Goal: Task Accomplishment & Management: Manage account settings

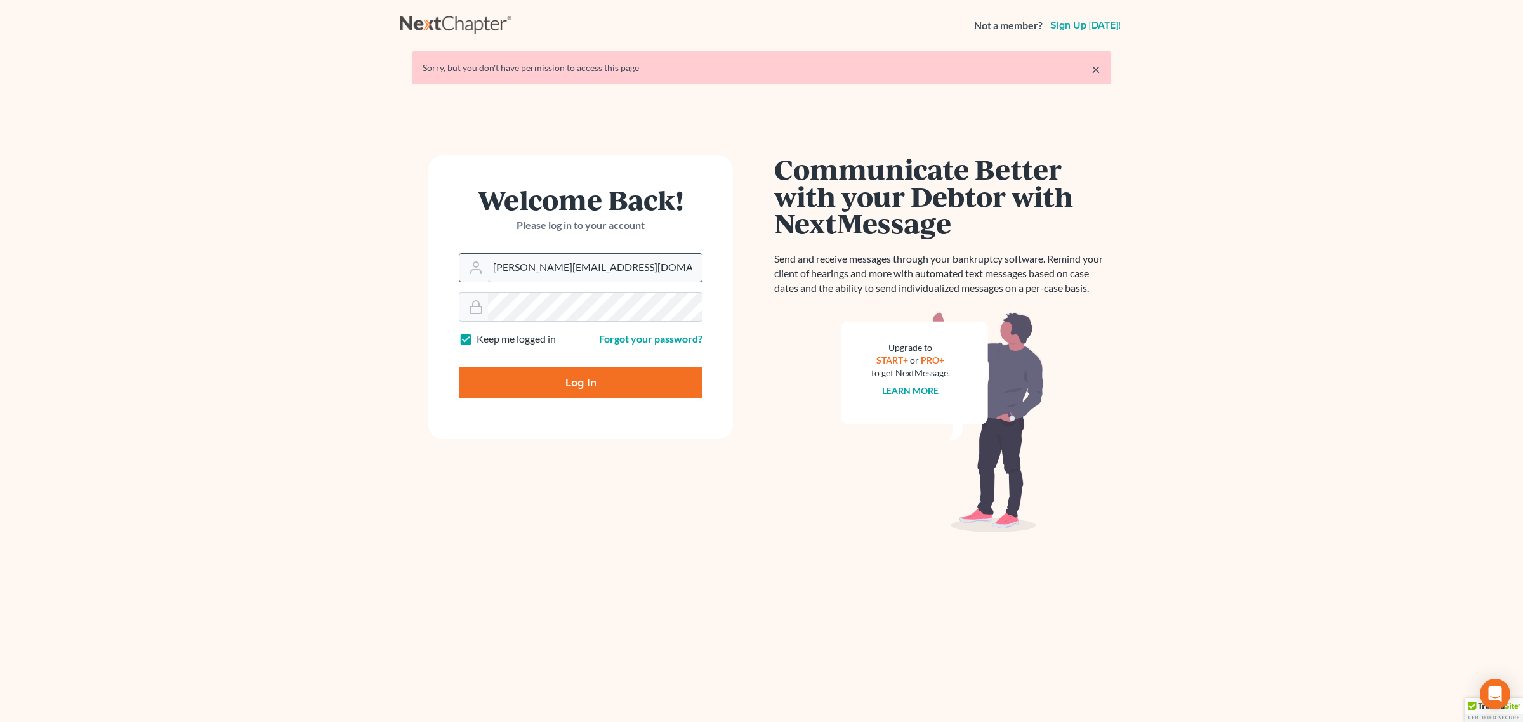
click at [568, 274] on input "andrea@kootenaibankruptcy.com" at bounding box center [595, 268] width 214 height 28
type input "[EMAIL_ADDRESS][DOMAIN_NAME]"
click at [522, 380] on input "Log In" at bounding box center [581, 383] width 244 height 32
type input "Thinking..."
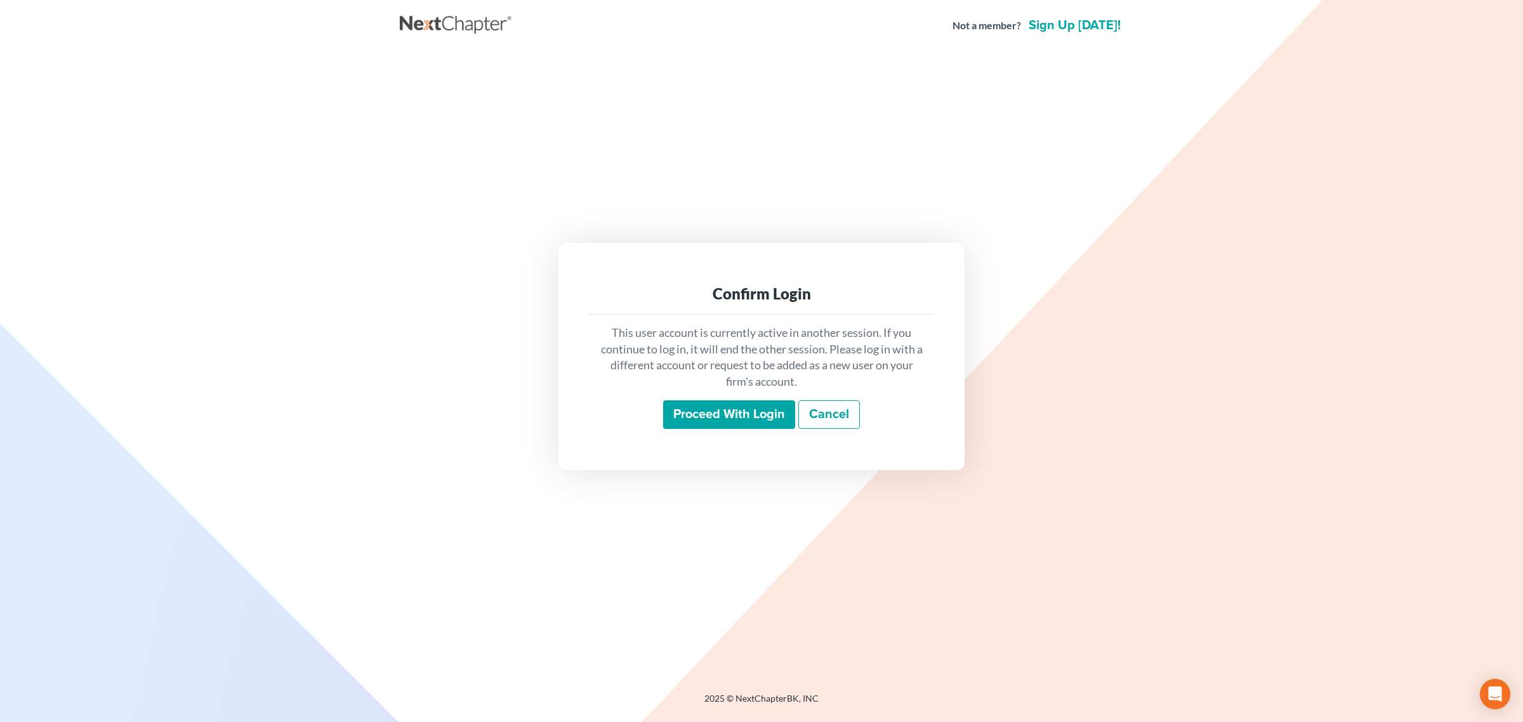
click at [725, 410] on input "Proceed with login" at bounding box center [729, 414] width 132 height 29
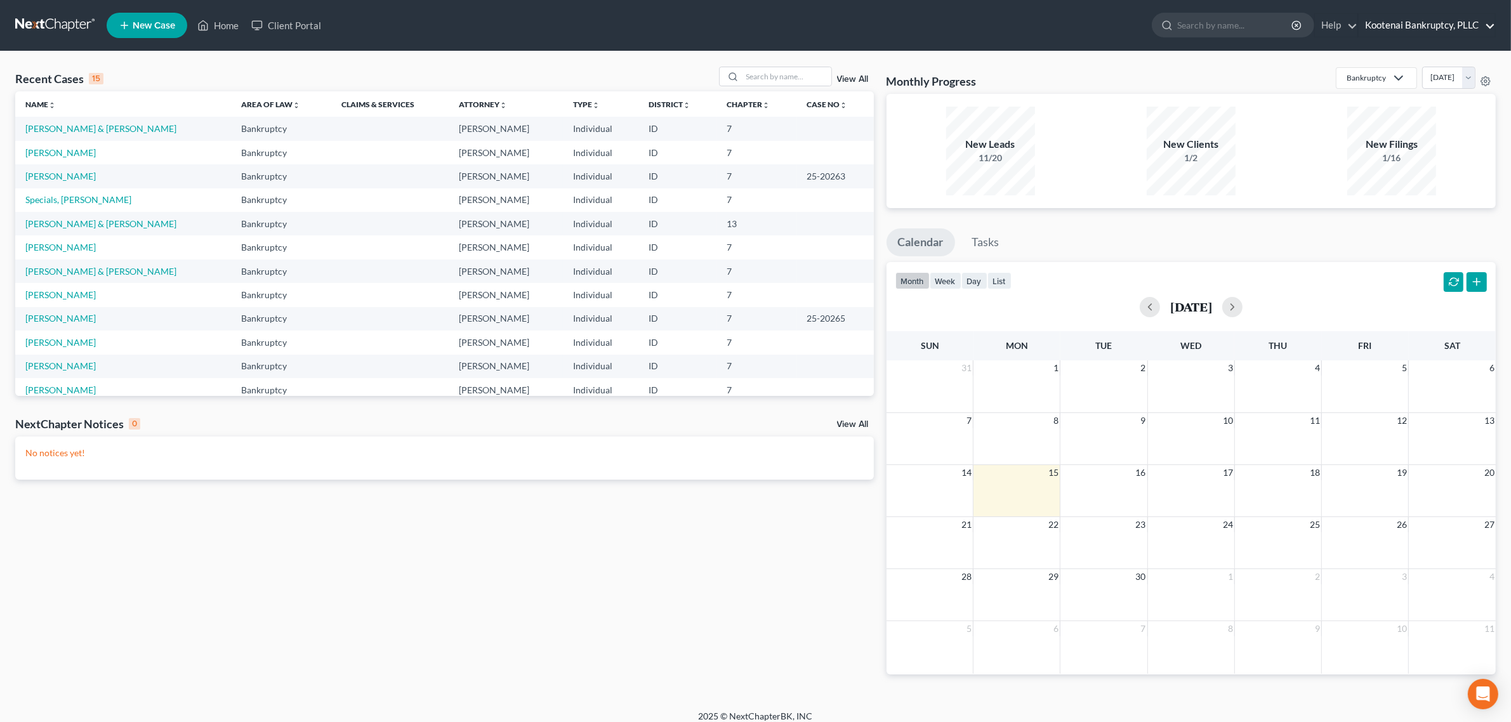
click at [1426, 27] on link "Kootenai Bankruptcy, PLLC" at bounding box center [1427, 25] width 136 height 23
click at [1391, 96] on link "My Account Settings" at bounding box center [1408, 92] width 173 height 22
select select "29"
select select "13"
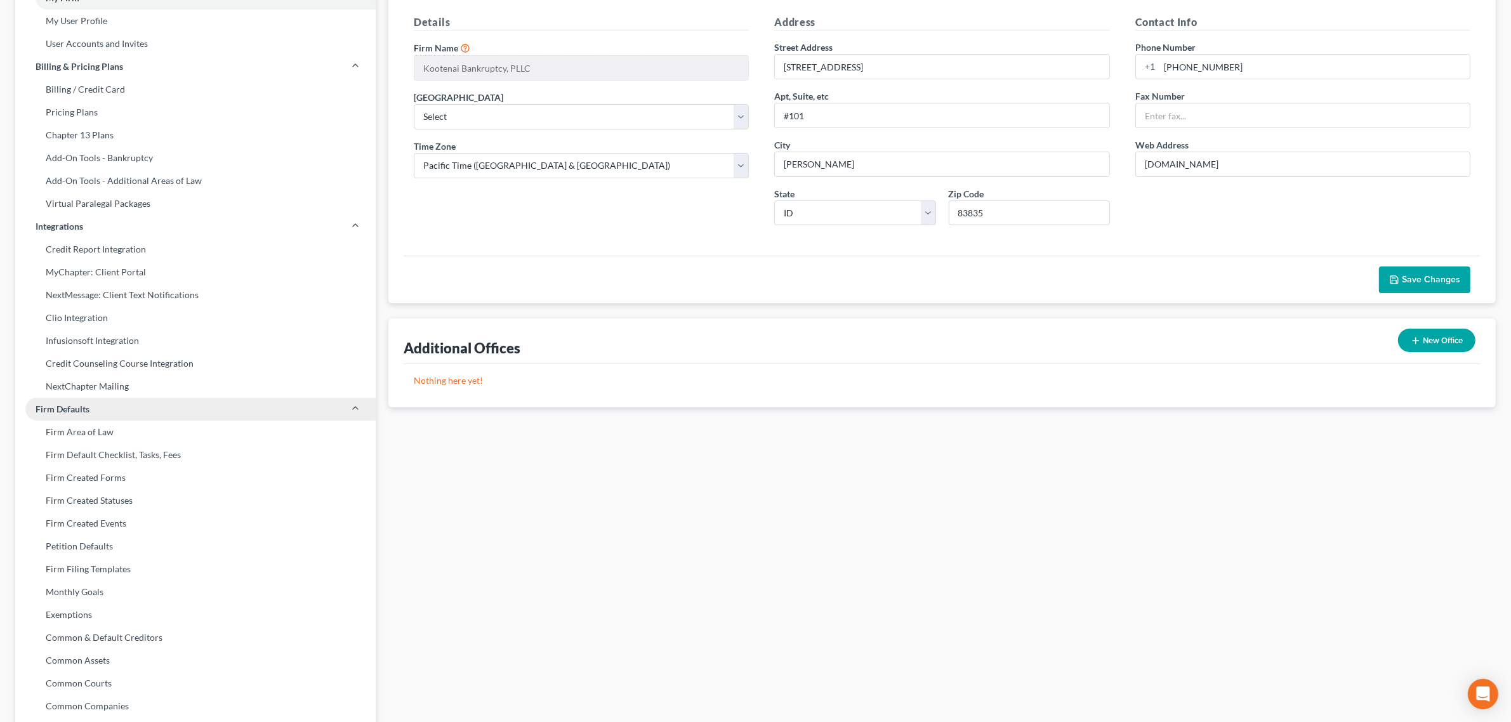
scroll to position [239, 0]
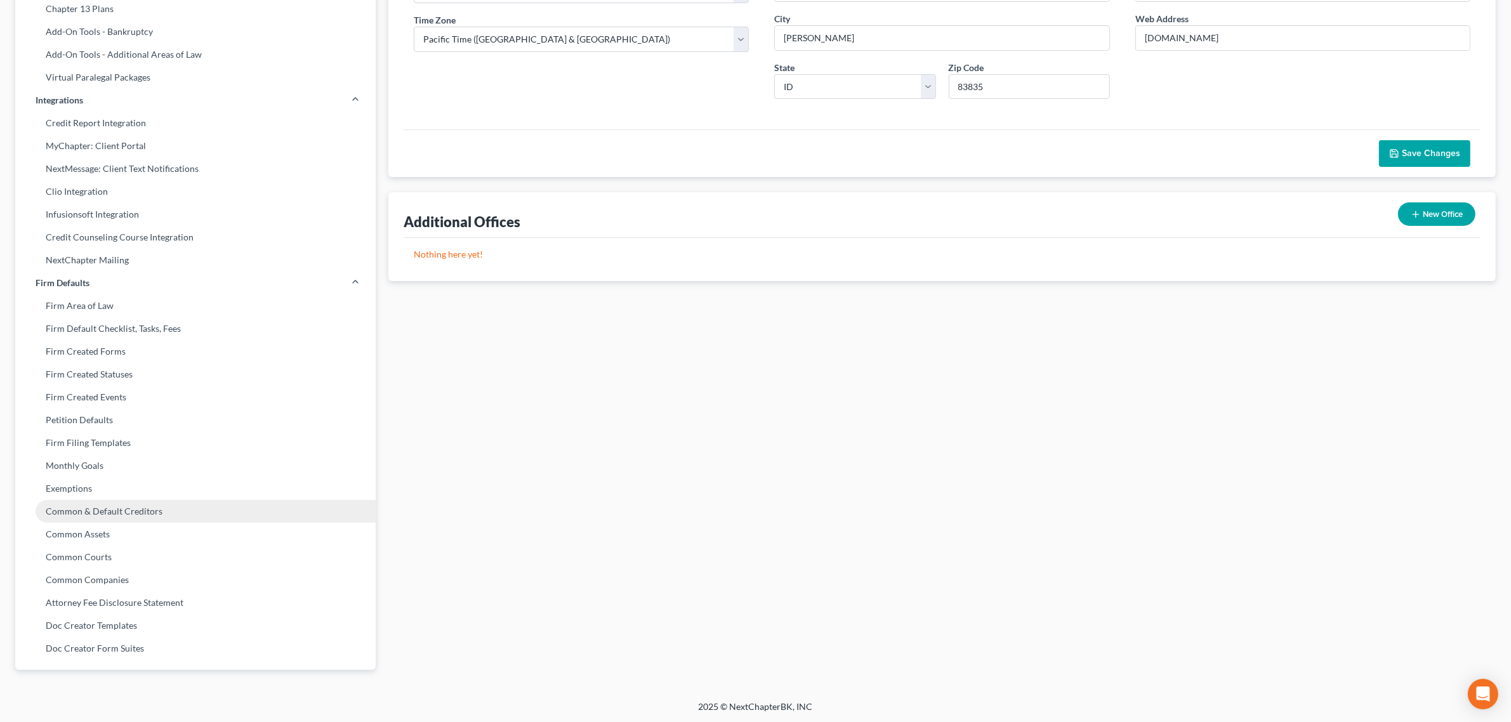
click at [94, 511] on link "Common & Default Creditors" at bounding box center [195, 511] width 360 height 23
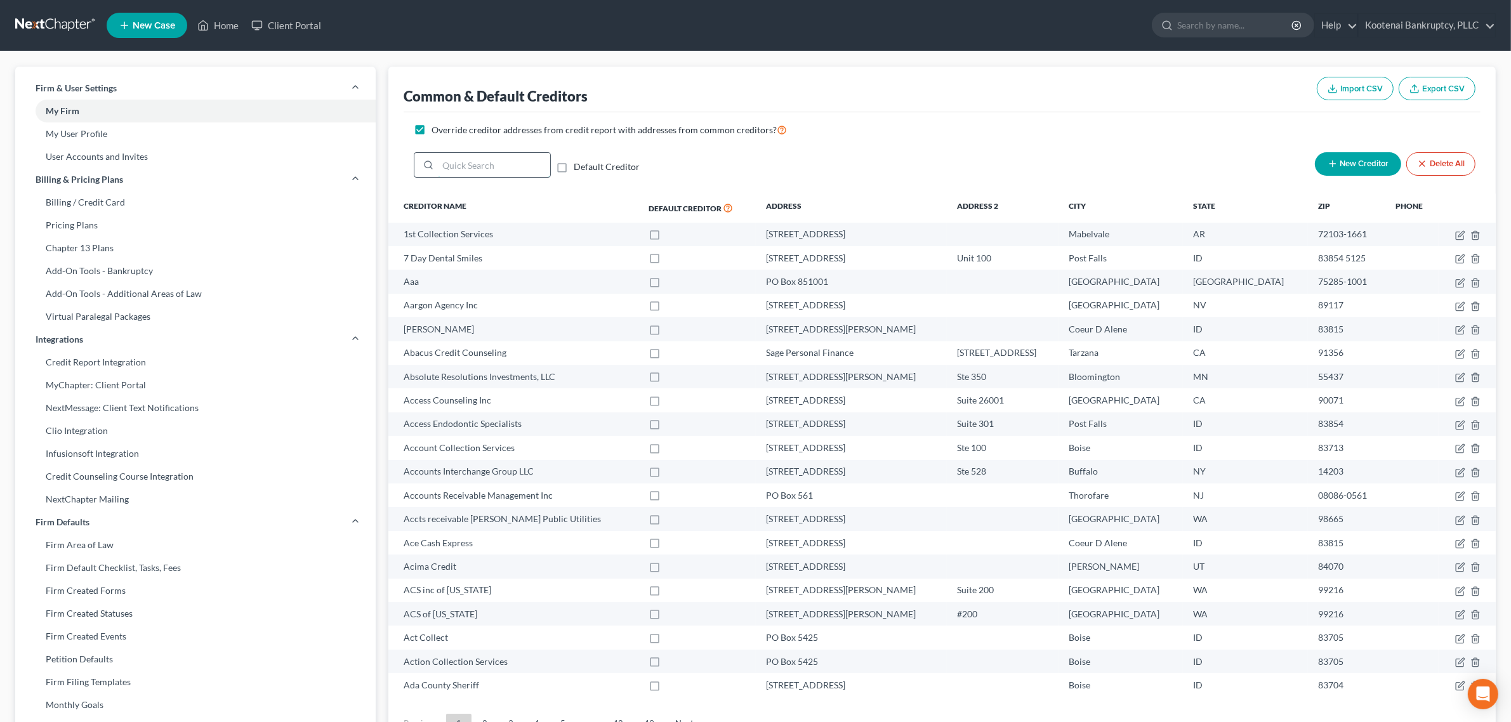
click at [476, 169] on input "search" at bounding box center [494, 165] width 112 height 24
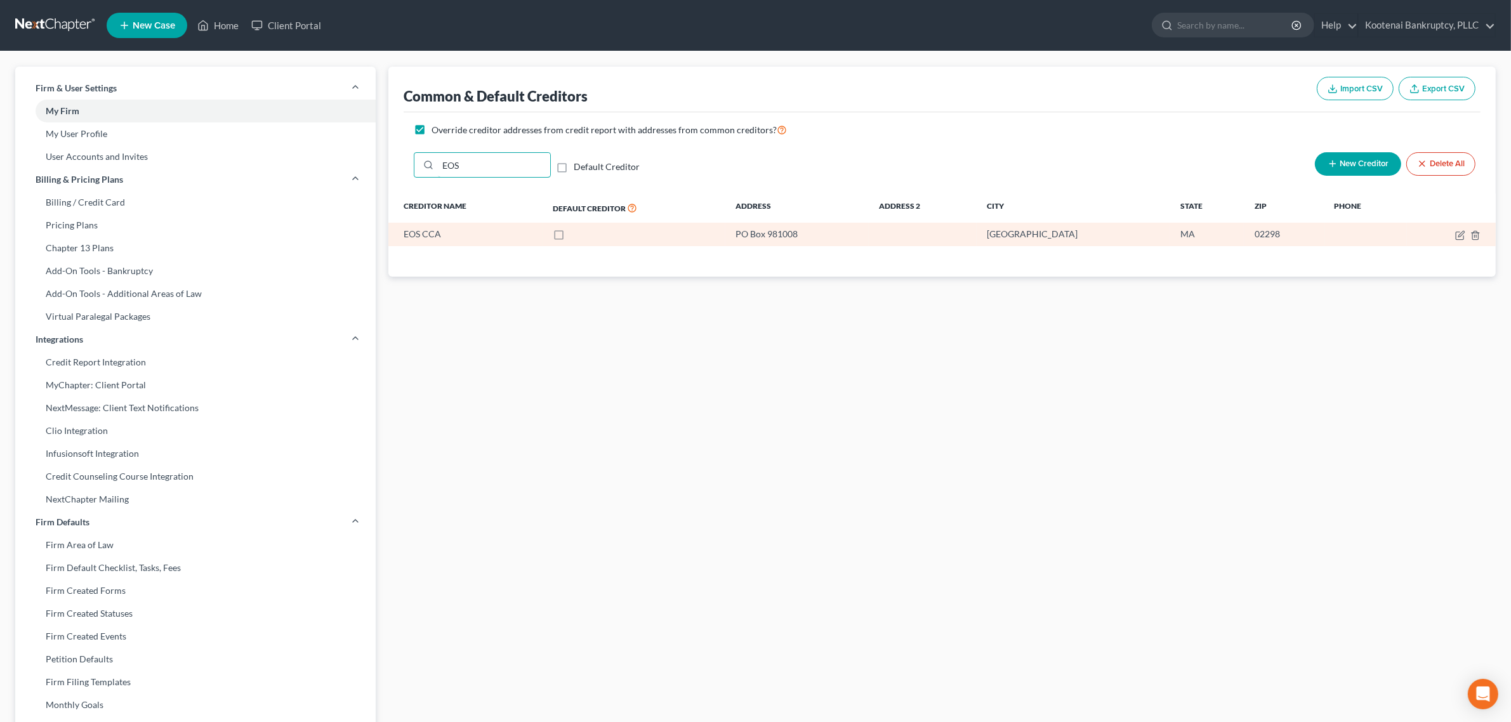
type input "EOS"
drag, startPoint x: 771, startPoint y: 234, endPoint x: 1257, endPoint y: 239, distance: 486.1
click at [1257, 239] on tr "EOS CCA PO Box 981008 [GEOGRAPHIC_DATA]" at bounding box center [941, 234] width 1107 height 23
copy tr "PO Box 981008 [GEOGRAPHIC_DATA]"
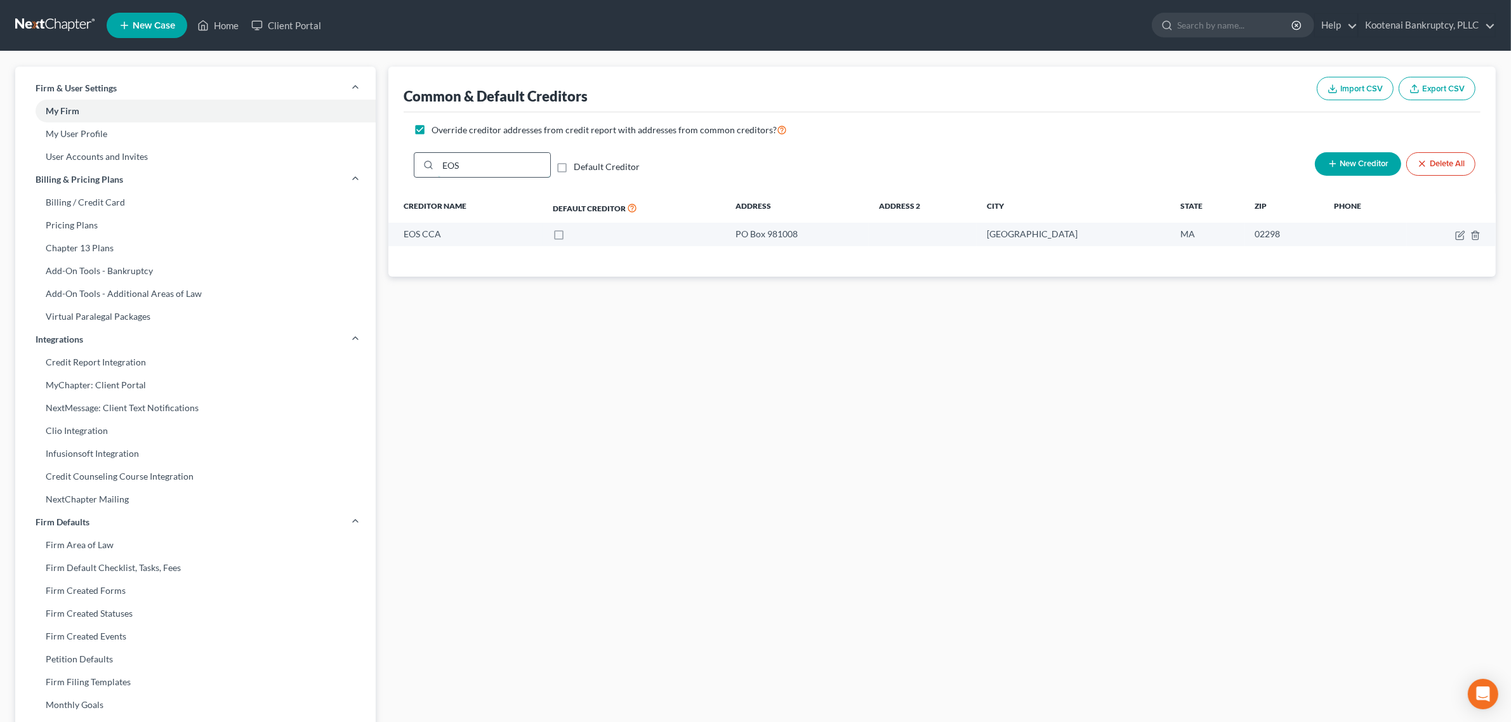
click at [465, 168] on input "EOS" at bounding box center [494, 165] width 112 height 24
click at [216, 27] on link "Home" at bounding box center [218, 25] width 54 height 23
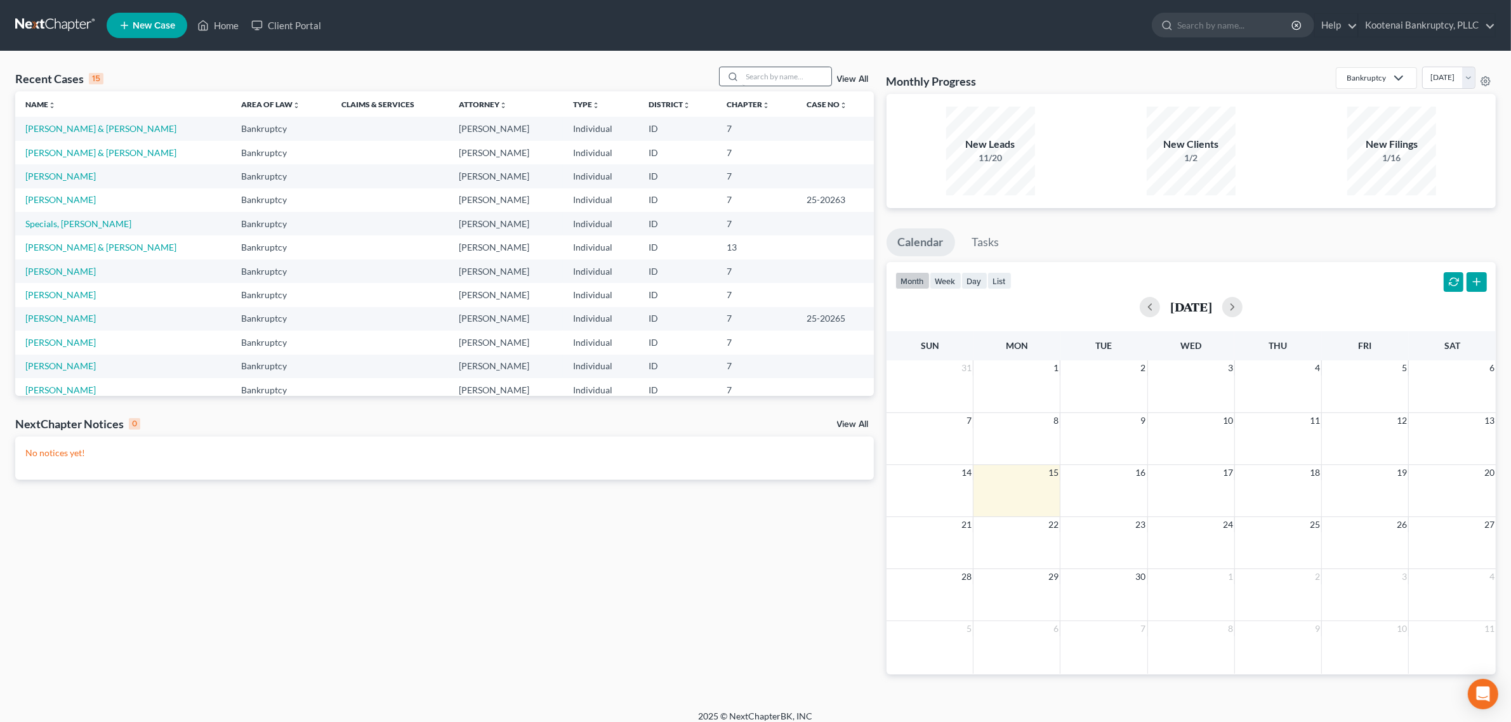
drag, startPoint x: 784, startPoint y: 58, endPoint x: 791, endPoint y: 71, distance: 14.2
click at [790, 70] on div "Recent Cases 15 View All Name unfold_more expand_more expand_less Area of Law u…" at bounding box center [755, 380] width 1511 height 659
click at [769, 74] on input "search" at bounding box center [787, 76] width 89 height 18
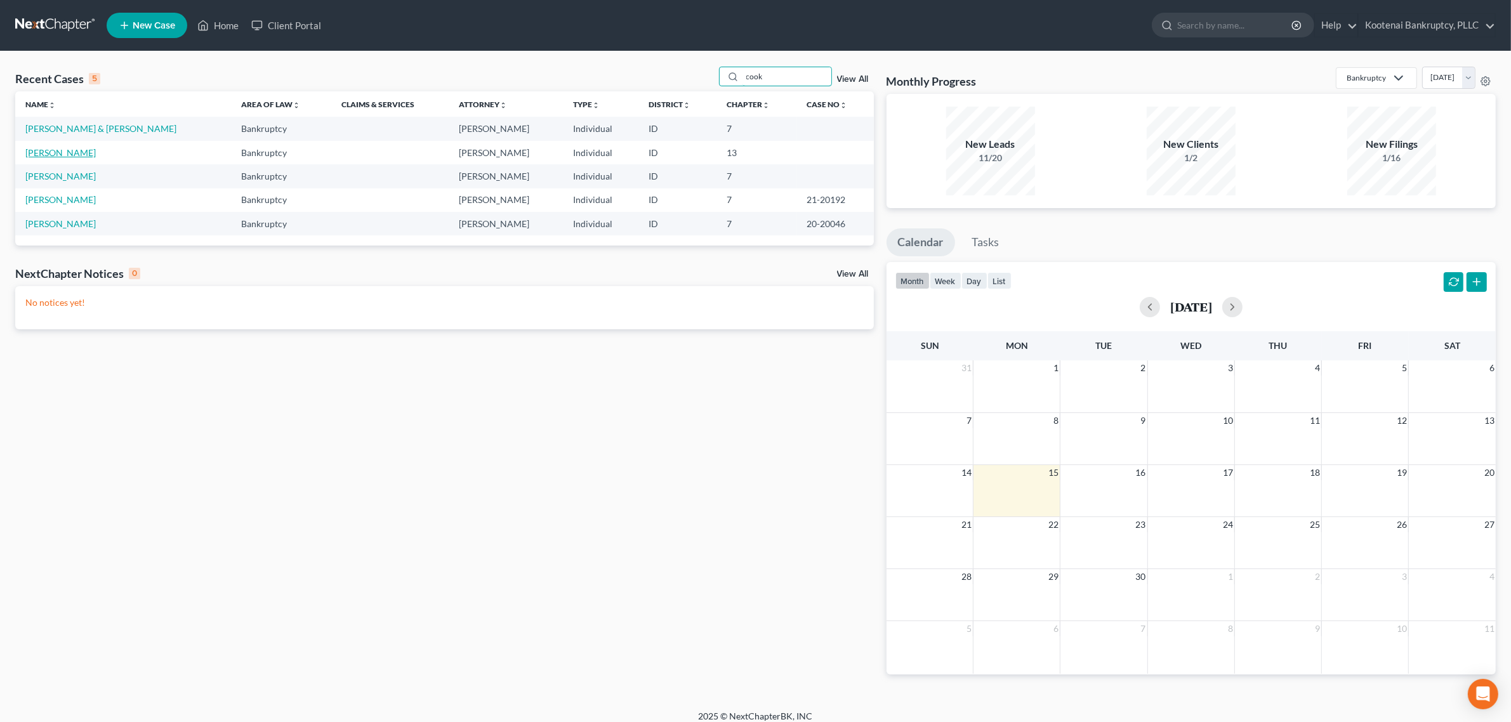
type input "cook"
click at [74, 149] on link "[PERSON_NAME]" at bounding box center [60, 152] width 70 height 11
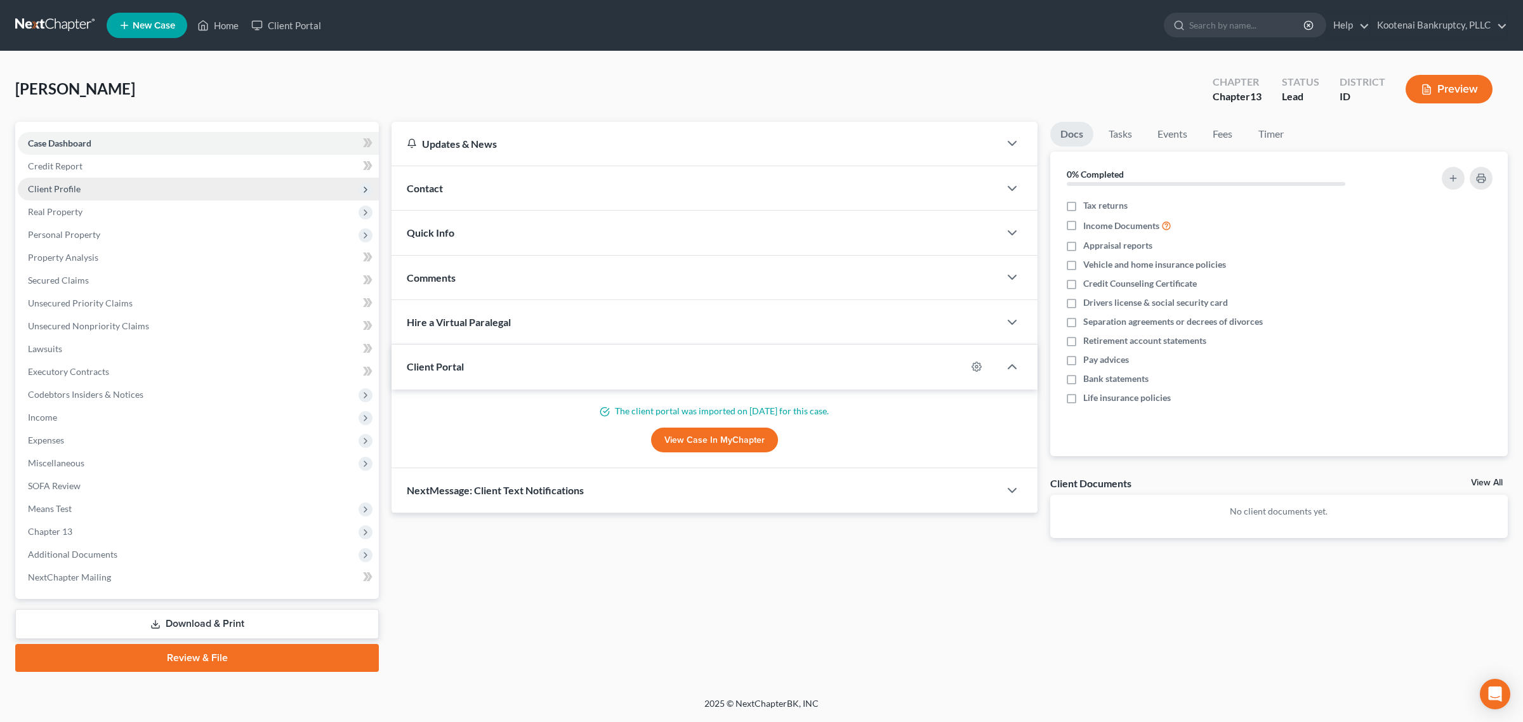
click at [100, 198] on span "Client Profile" at bounding box center [198, 189] width 361 height 23
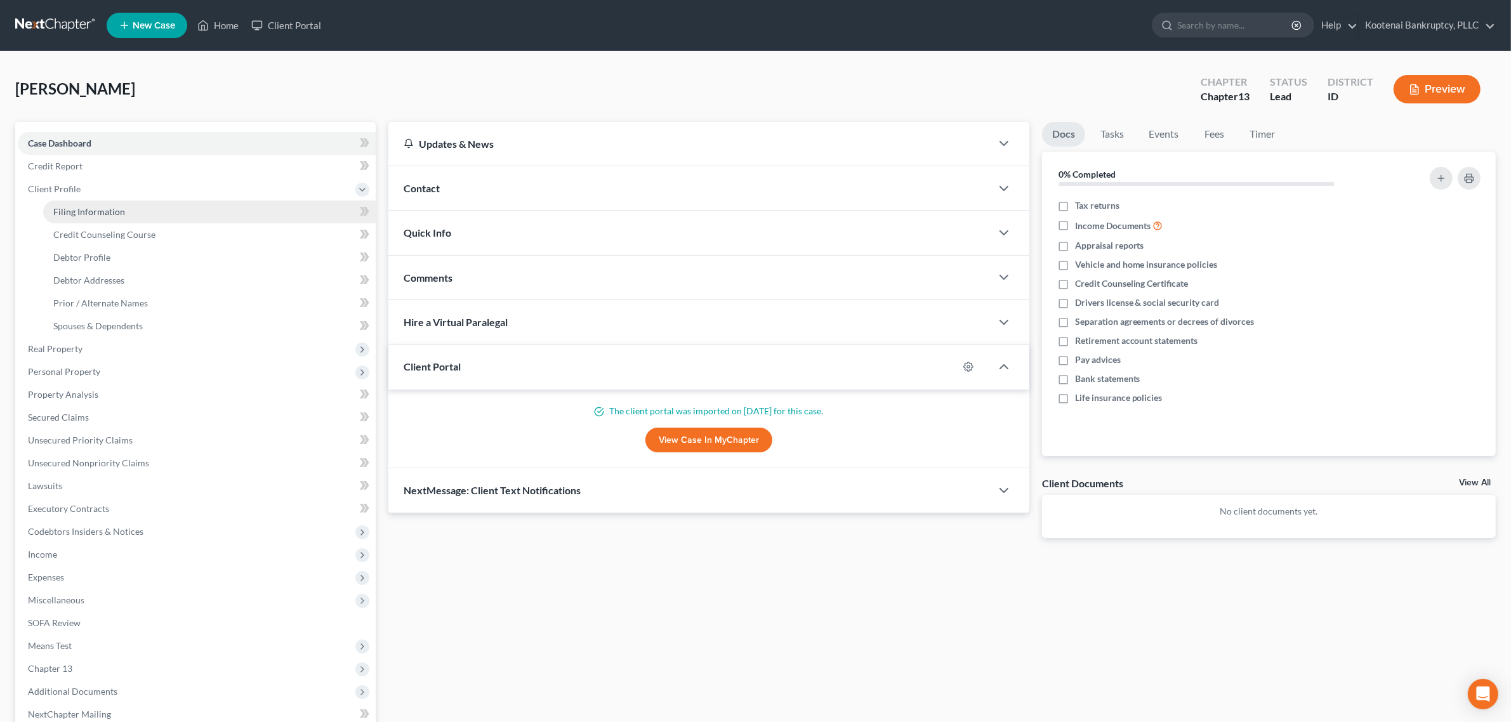
click at [100, 216] on span "Filing Information" at bounding box center [89, 211] width 72 height 11
select select "1"
select select "0"
select select "3"
select select "23"
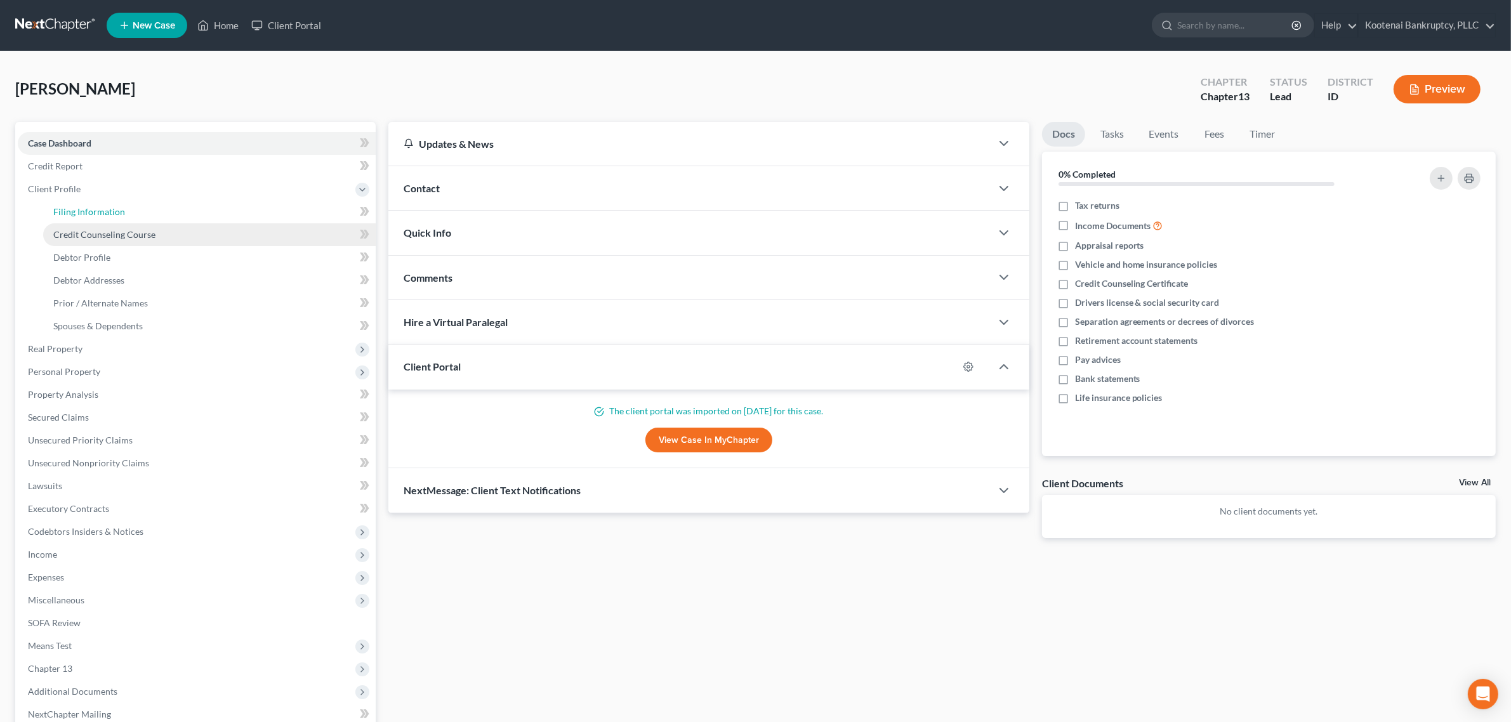
select select "13"
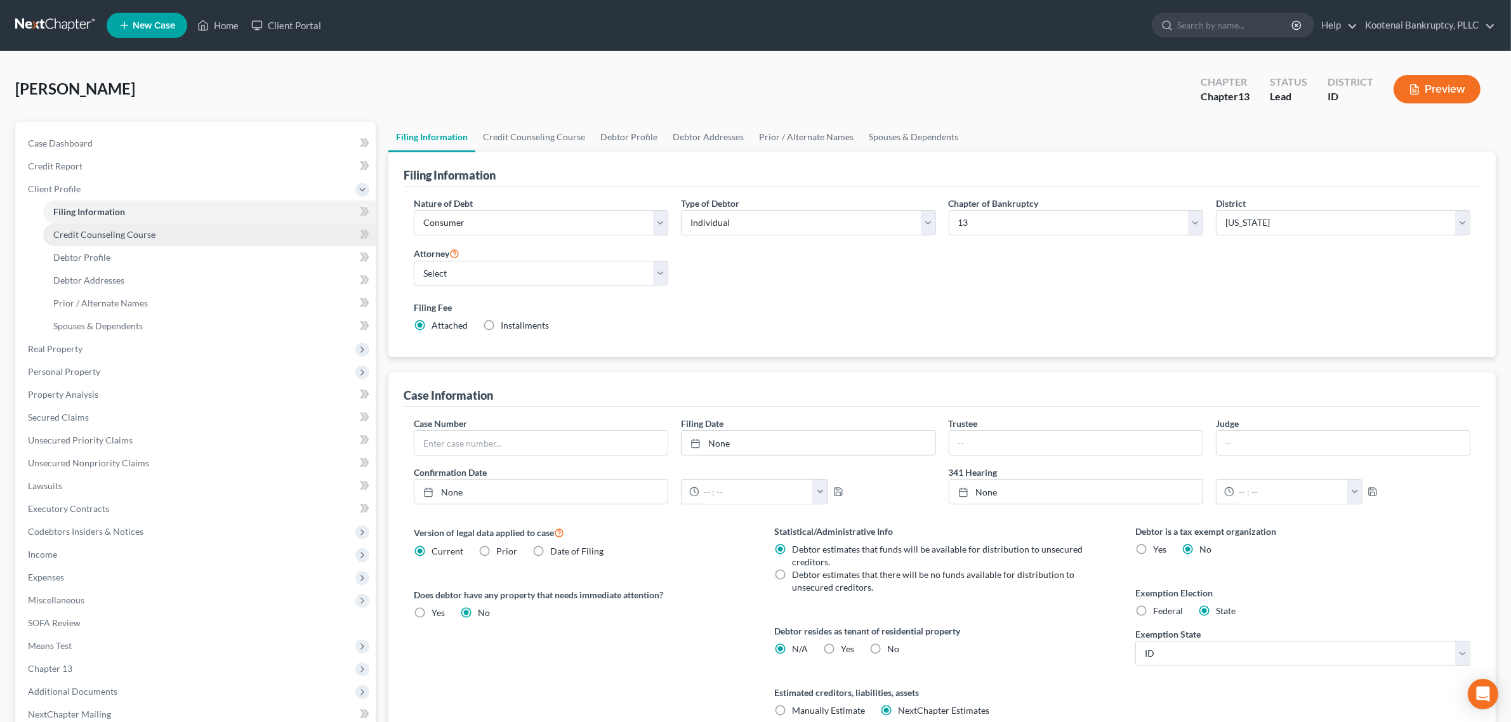
click at [97, 240] on link "Credit Counseling Course" at bounding box center [209, 234] width 333 height 23
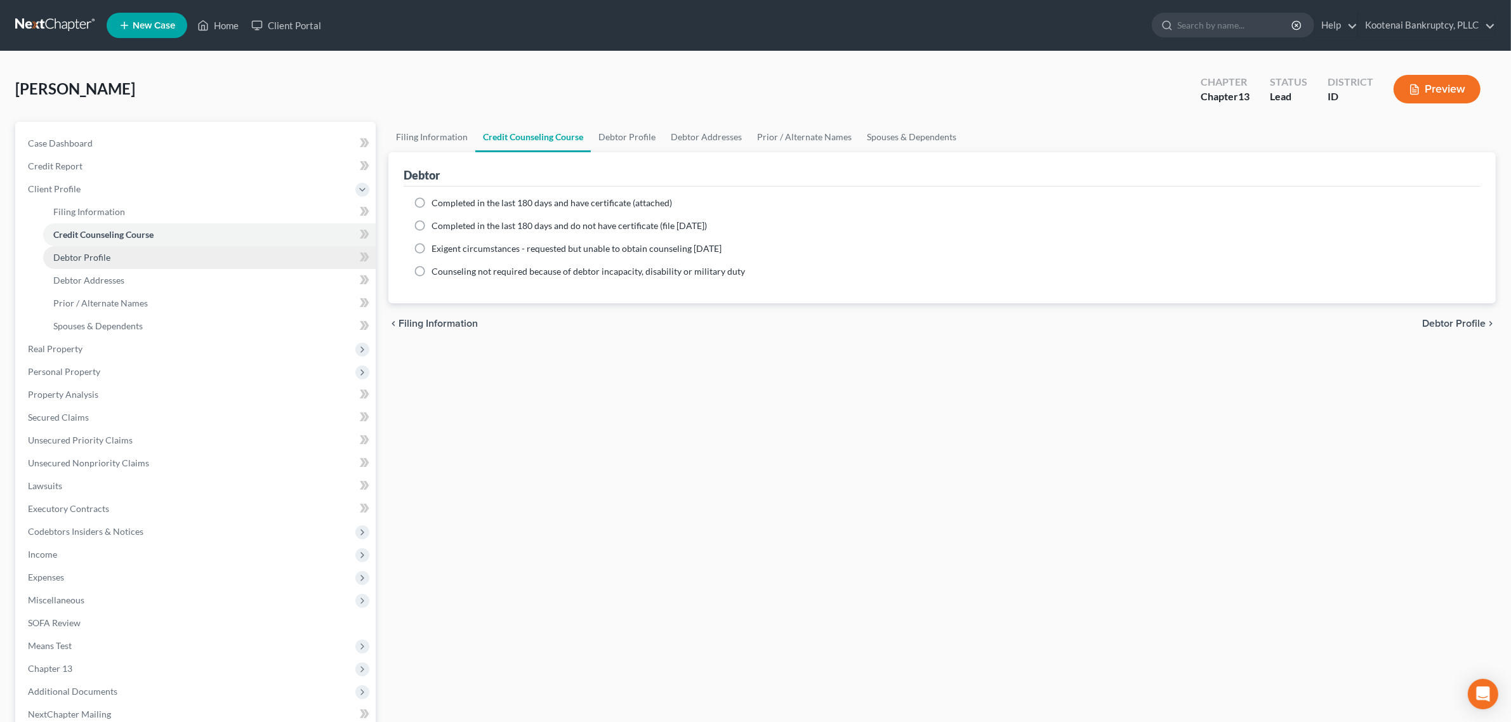
click at [96, 246] on link "Debtor Profile" at bounding box center [209, 257] width 333 height 23
select select "3"
select select "4"
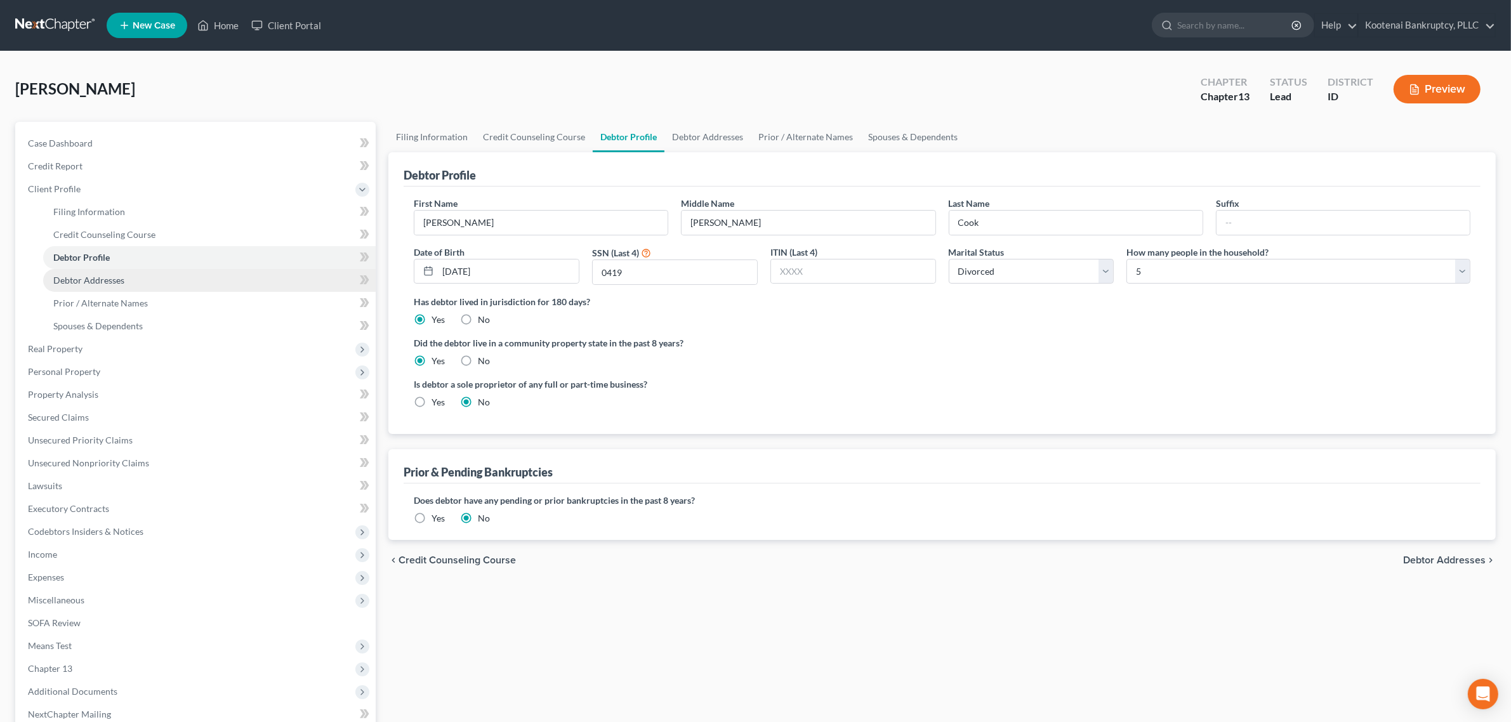
click at [91, 275] on span "Debtor Addresses" at bounding box center [88, 280] width 71 height 11
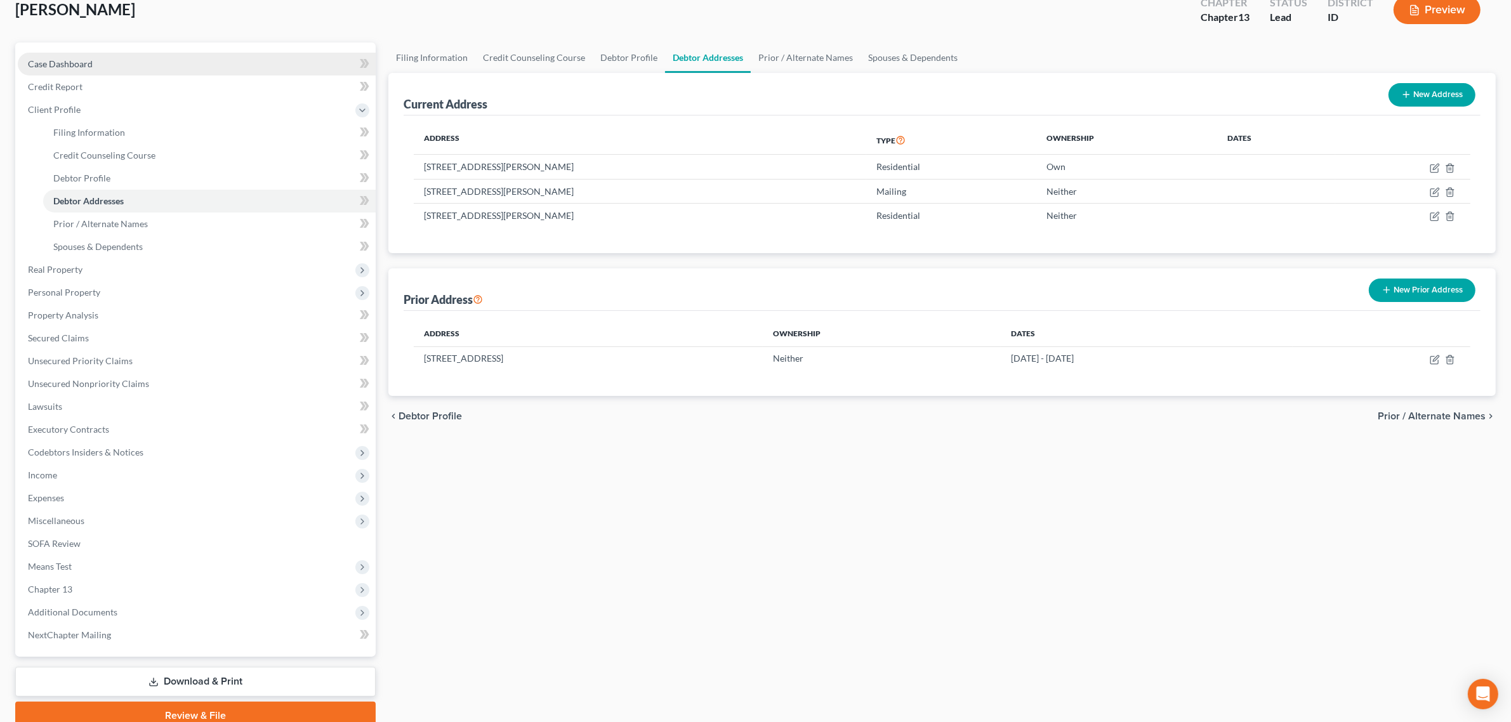
click at [86, 59] on span "Case Dashboard" at bounding box center [60, 63] width 65 height 11
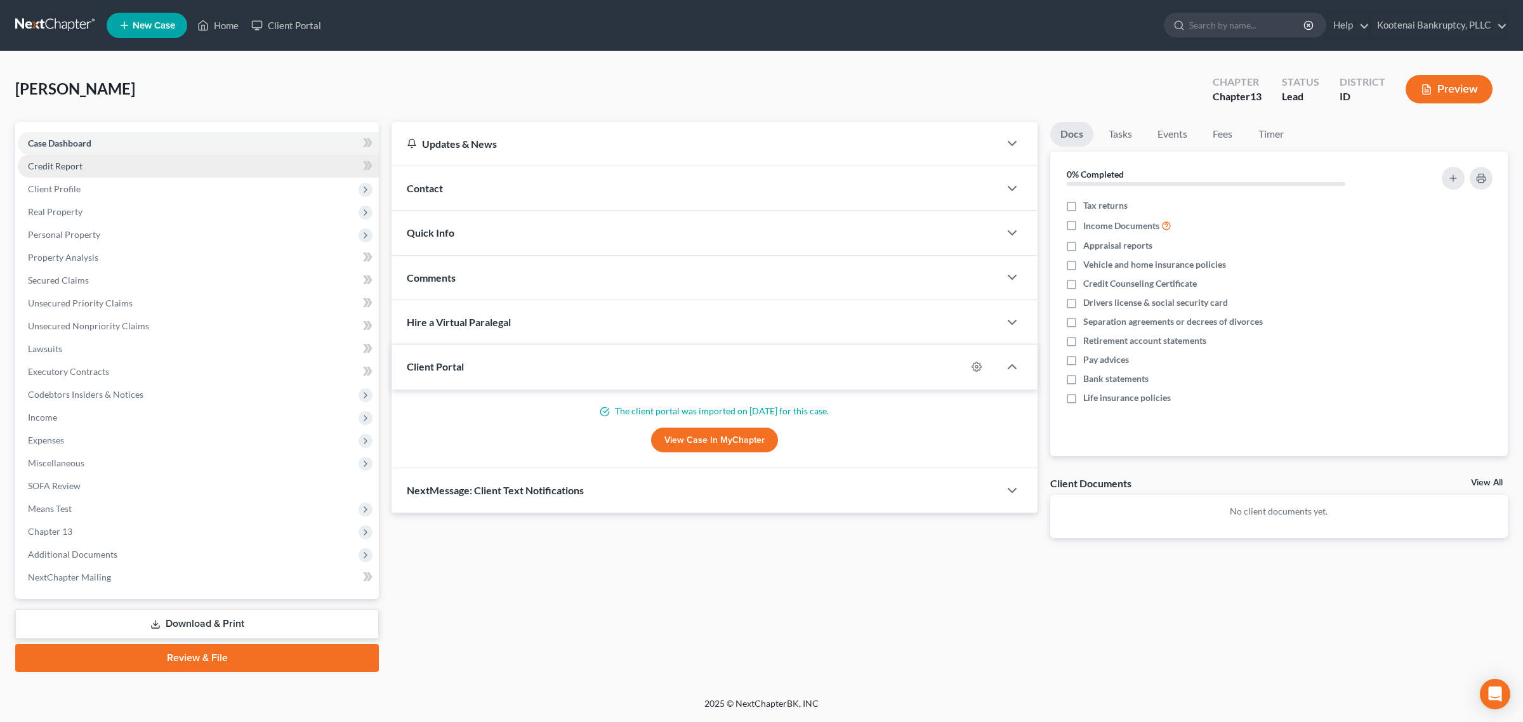
drag, startPoint x: 159, startPoint y: 162, endPoint x: 150, endPoint y: 169, distance: 11.7
click at [159, 162] on link "Credit Report" at bounding box center [198, 166] width 361 height 23
click at [135, 187] on span "Client Profile" at bounding box center [198, 189] width 361 height 23
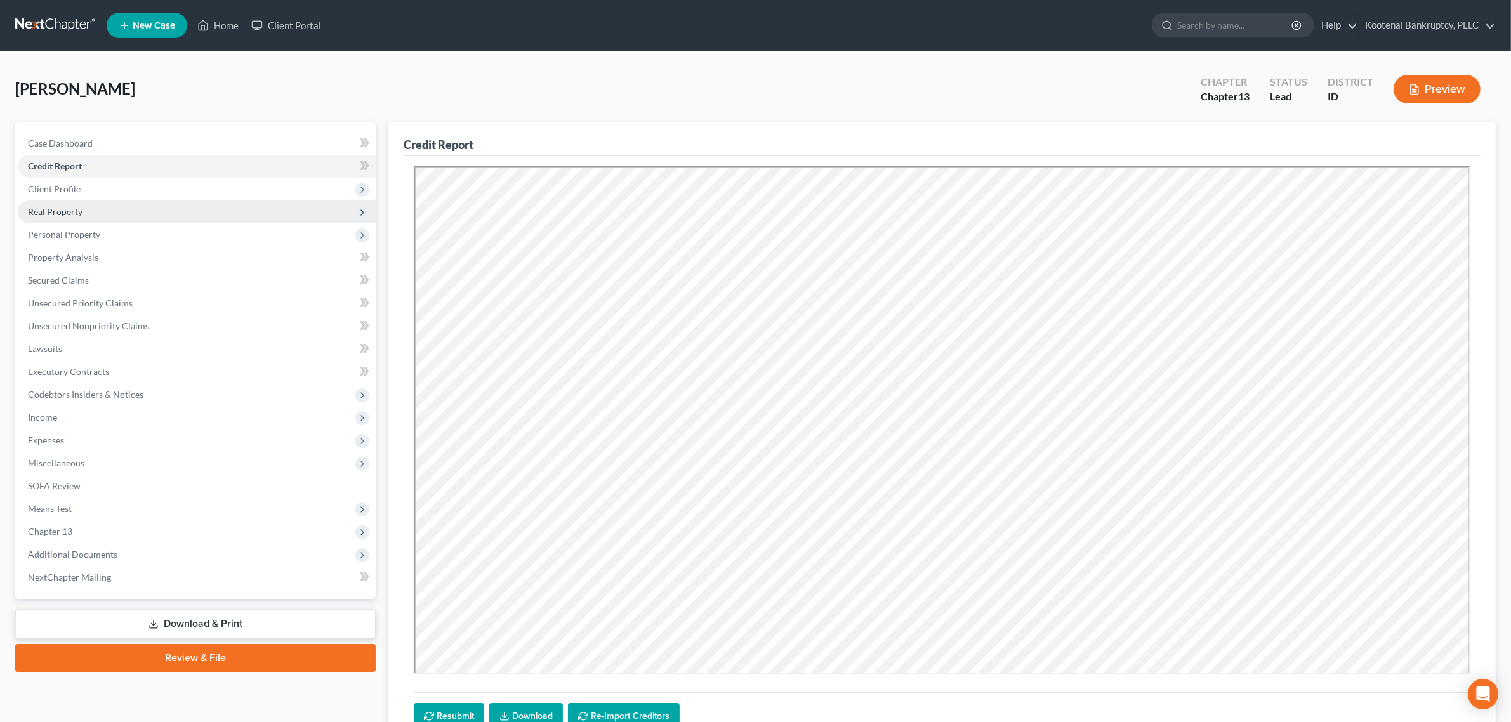
click at [126, 208] on span "Real Property" at bounding box center [197, 212] width 358 height 23
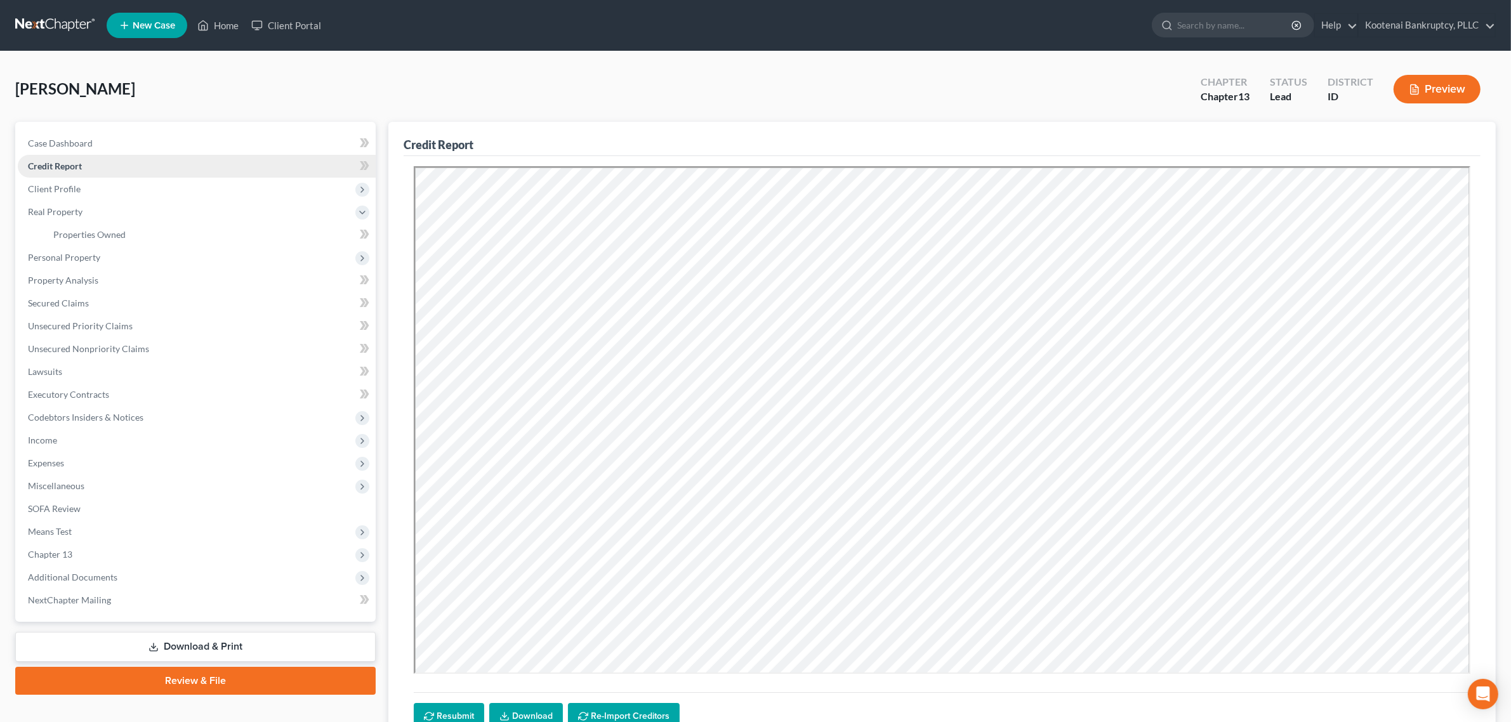
click at [124, 175] on link "Credit Report" at bounding box center [197, 166] width 358 height 23
click at [125, 188] on span "Client Profile" at bounding box center [197, 189] width 358 height 23
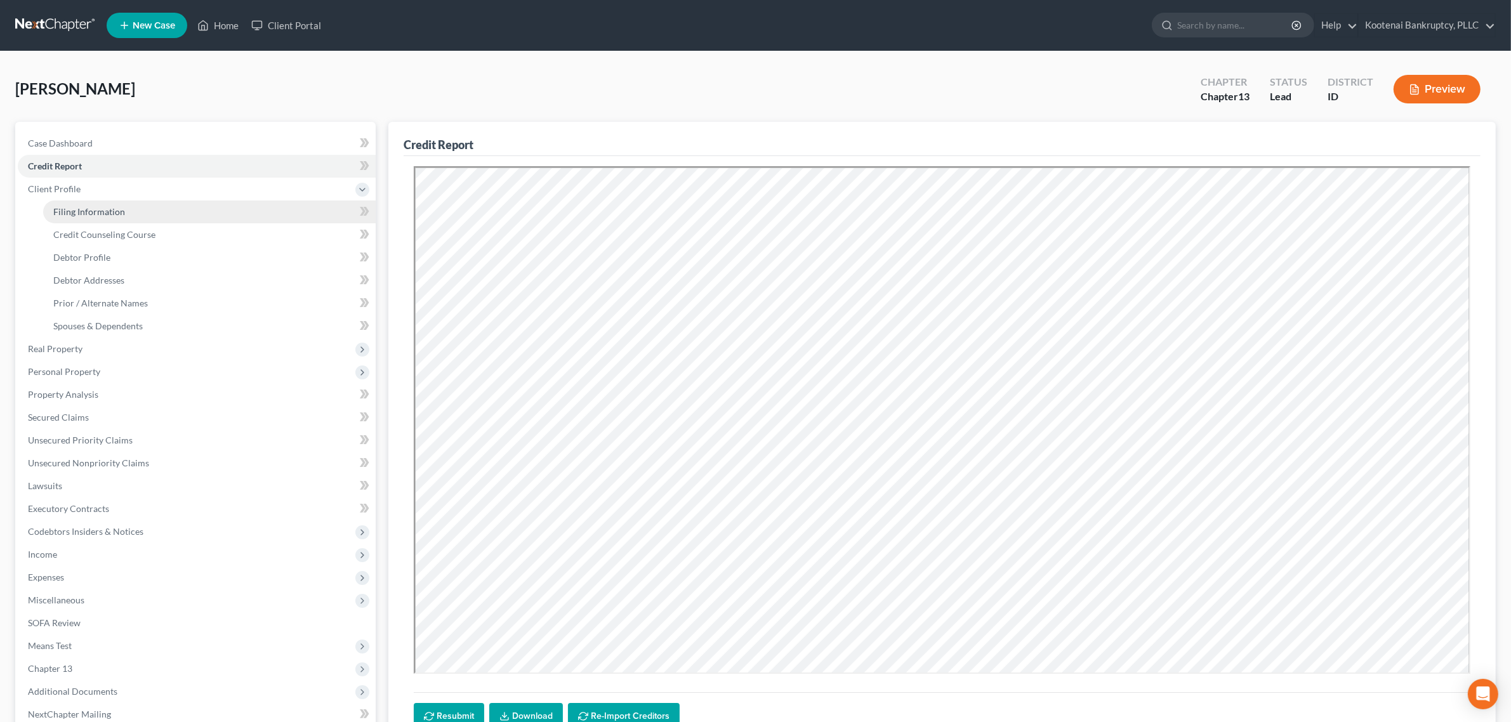
click at [126, 206] on link "Filing Information" at bounding box center [209, 212] width 333 height 23
select select "1"
select select "0"
select select "3"
select select "23"
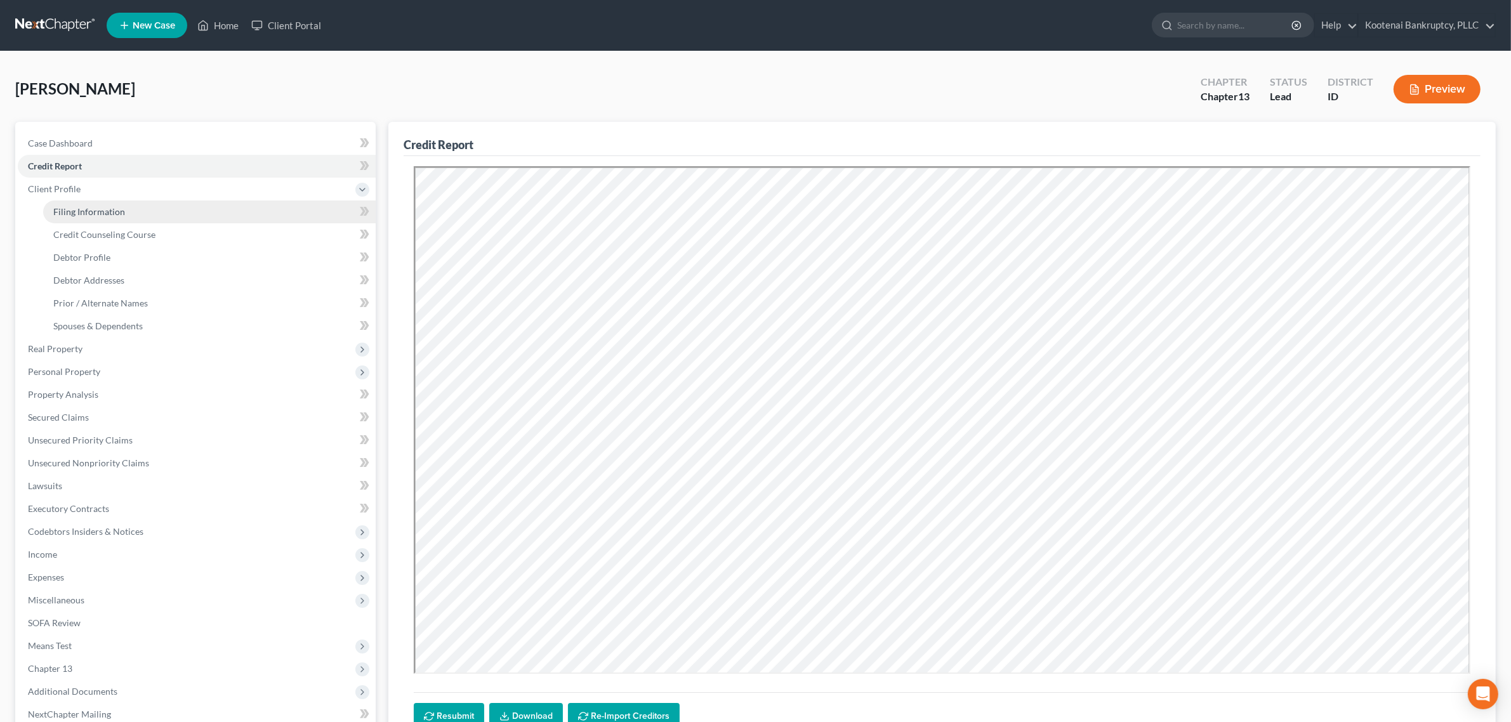
select select "0"
select select "13"
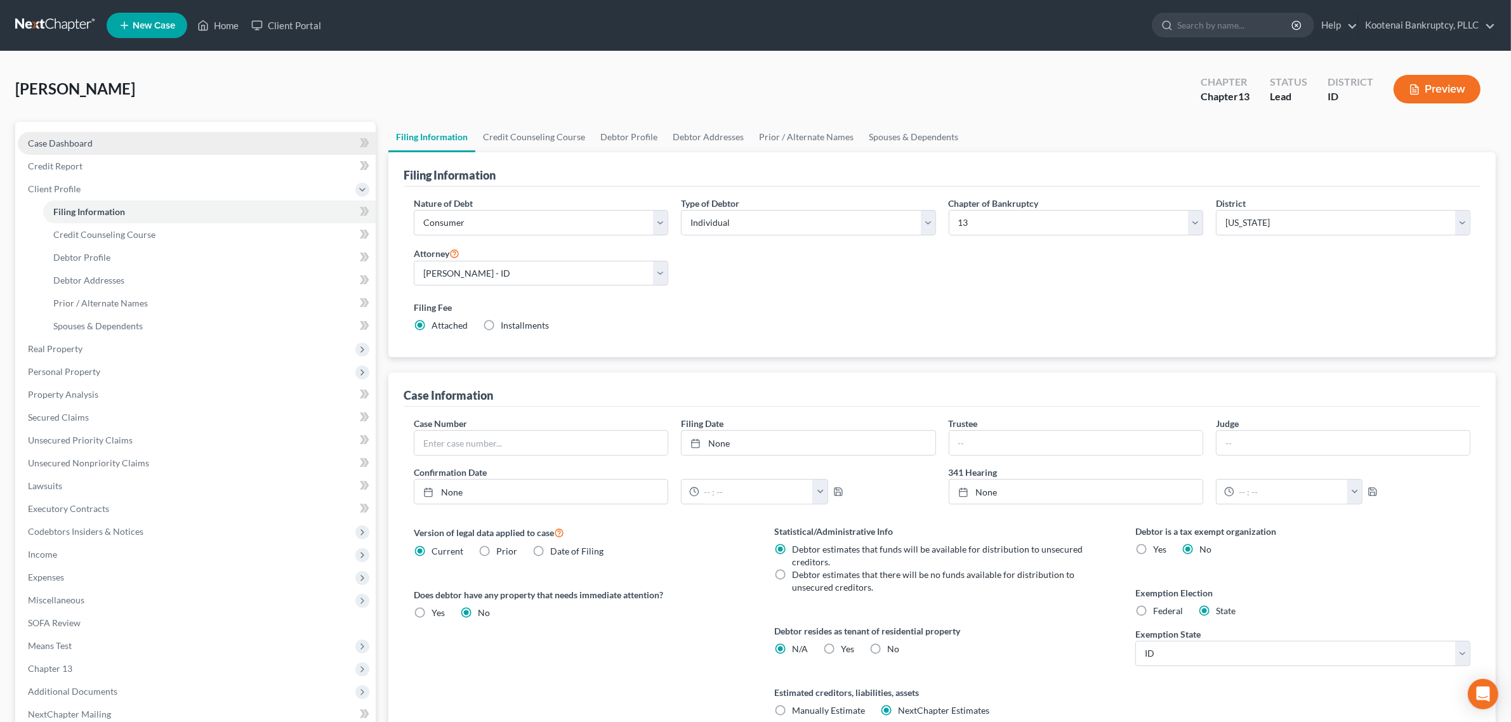
click at [154, 135] on link "Case Dashboard" at bounding box center [197, 143] width 358 height 23
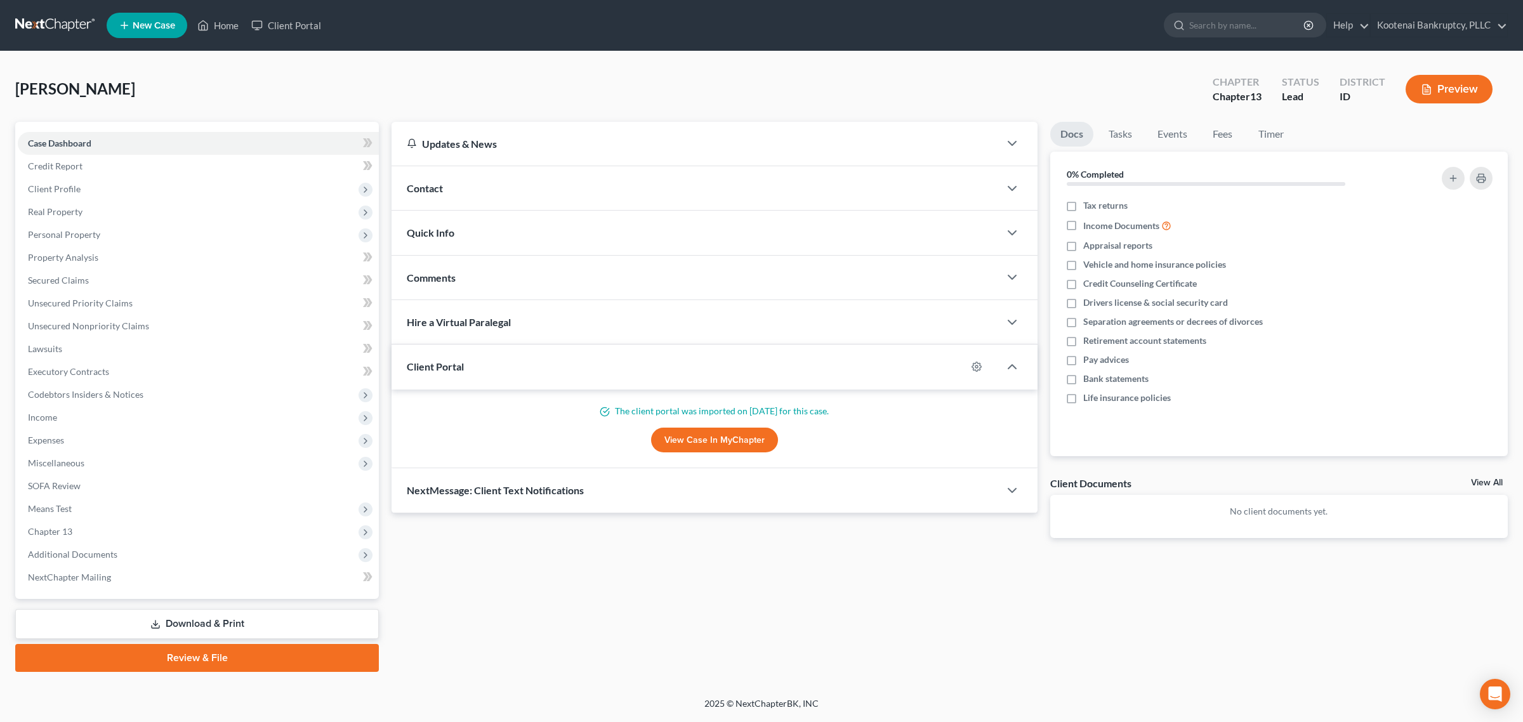
click at [1474, 482] on link "View All" at bounding box center [1487, 483] width 32 height 9
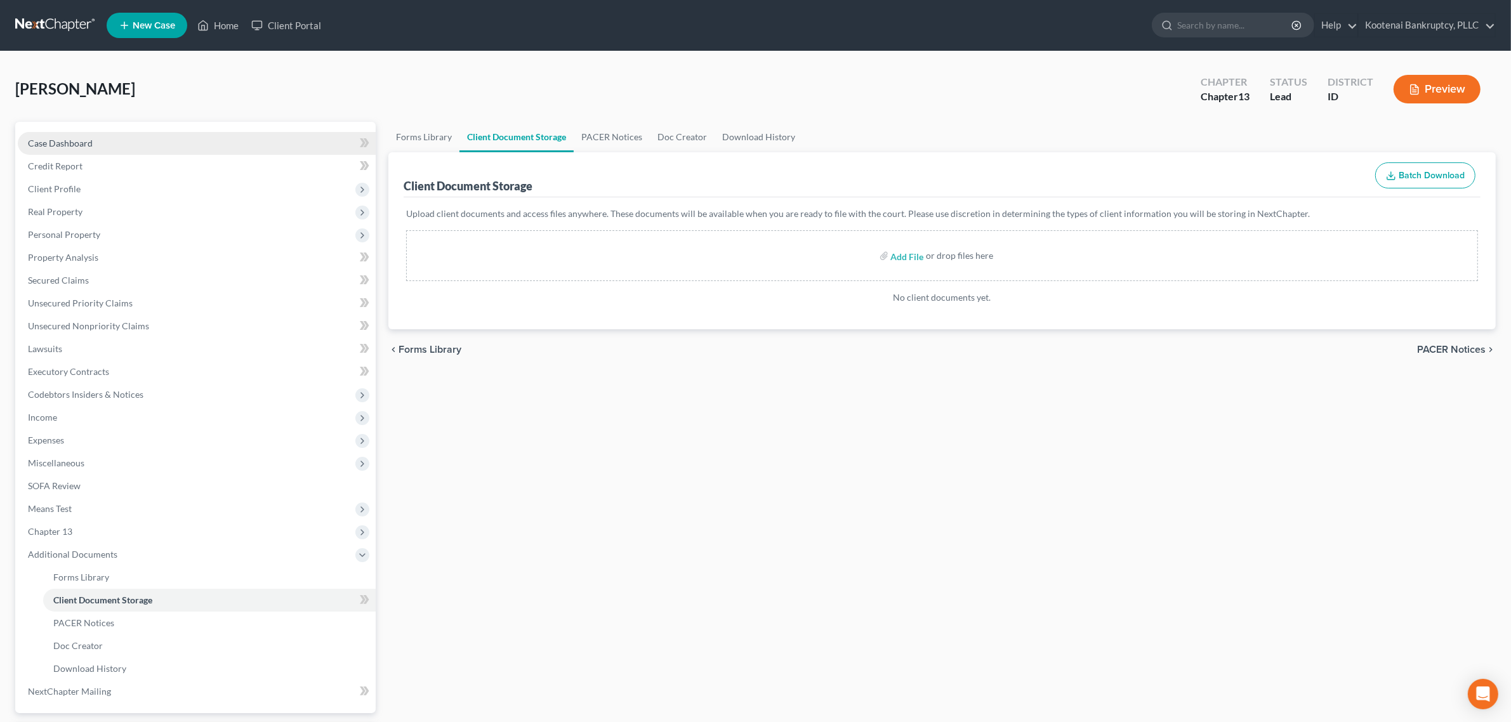
click at [181, 143] on link "Case Dashboard" at bounding box center [197, 143] width 358 height 23
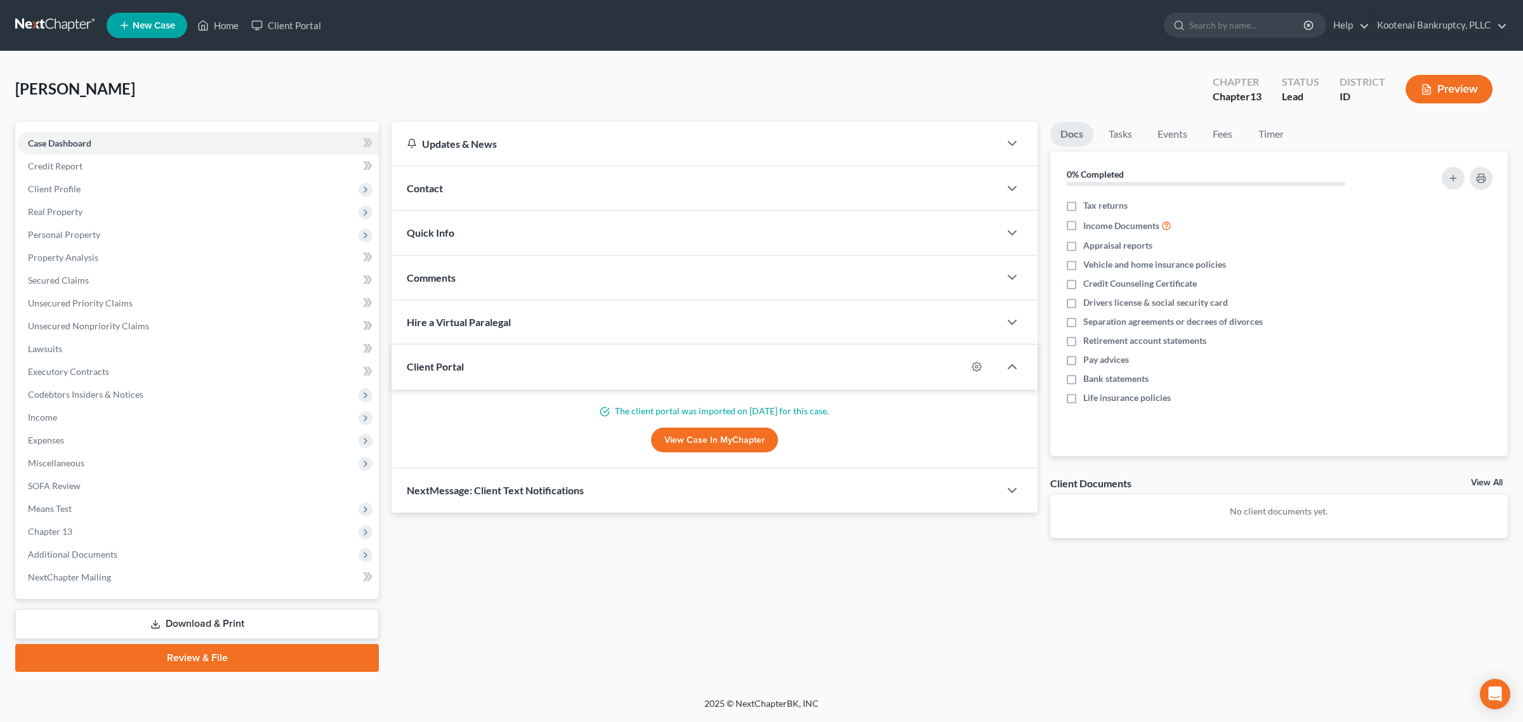
click at [1480, 479] on link "View All" at bounding box center [1487, 483] width 32 height 9
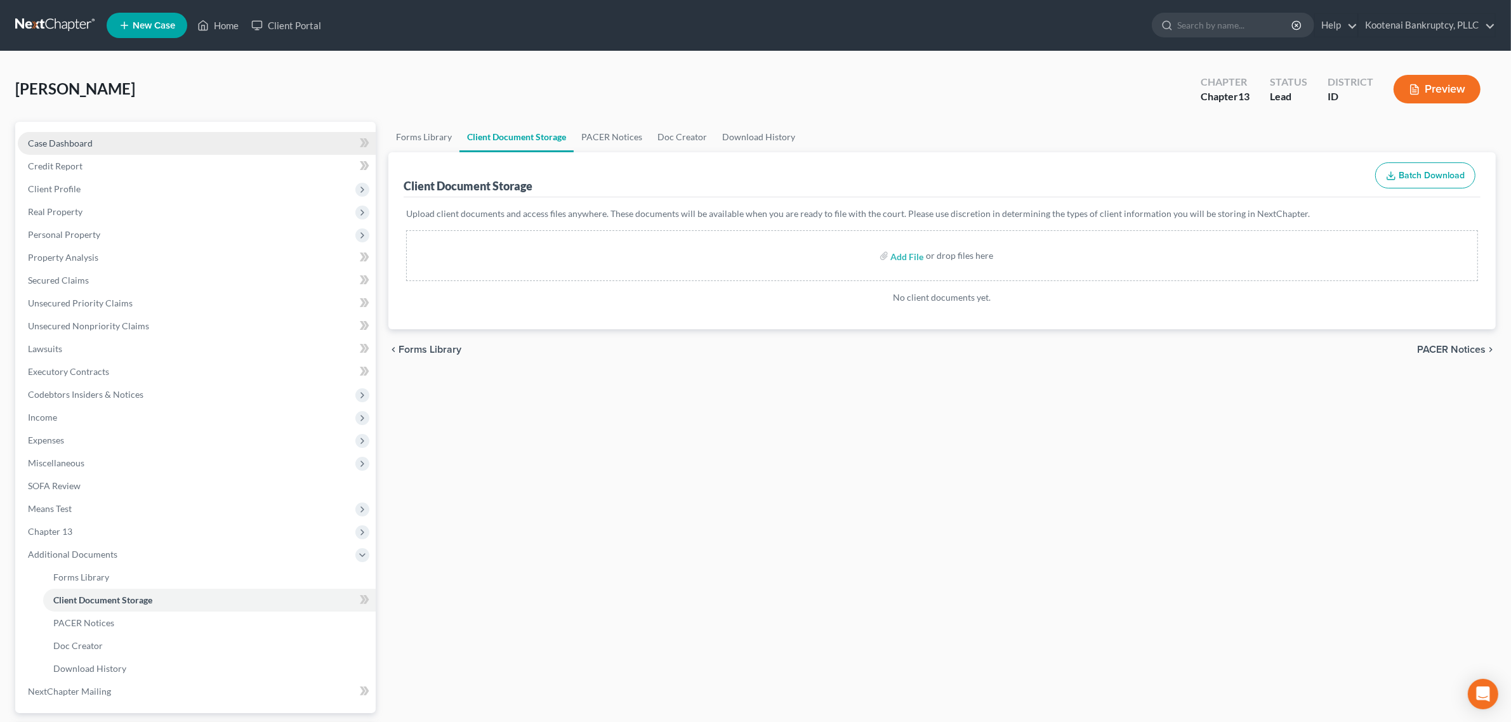
click at [102, 132] on link "Case Dashboard" at bounding box center [197, 143] width 358 height 23
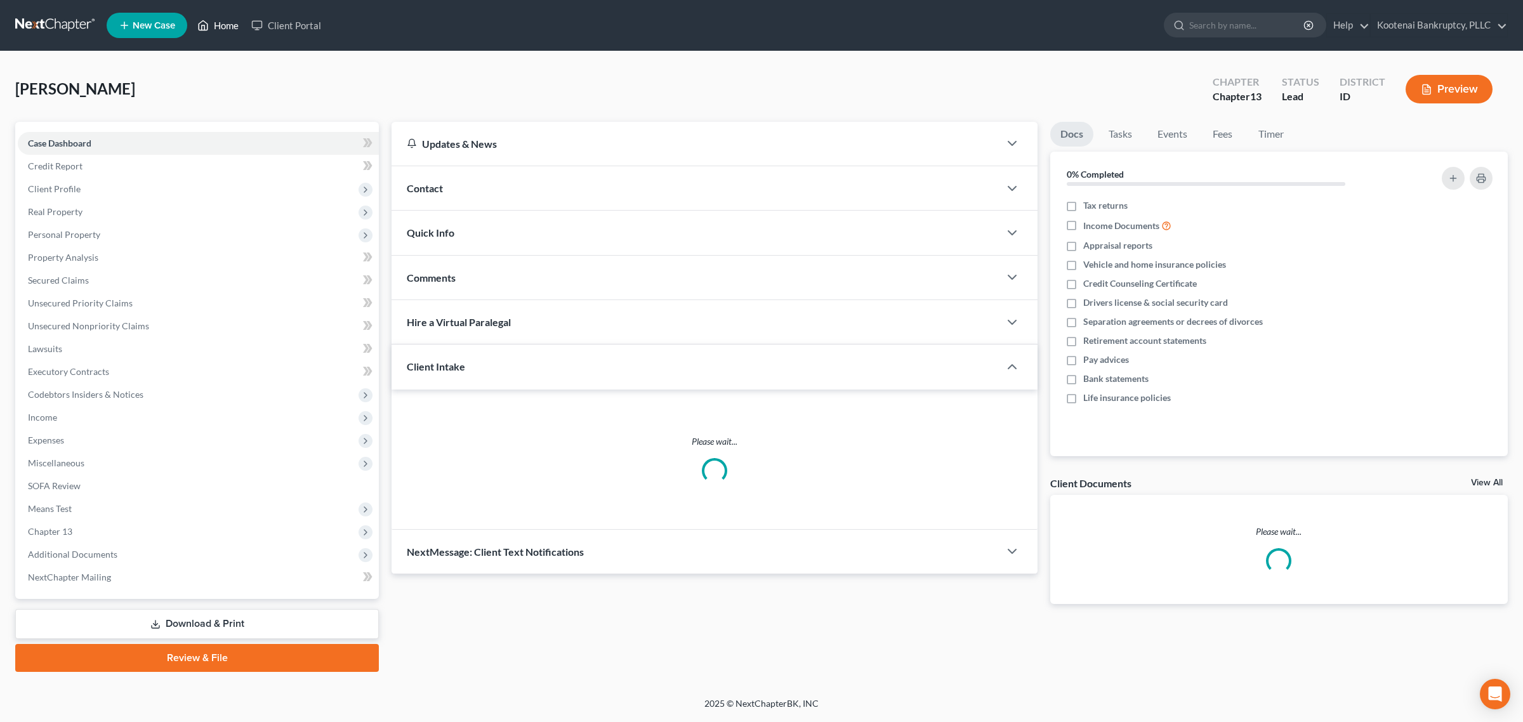
click at [228, 24] on link "Home" at bounding box center [218, 25] width 54 height 23
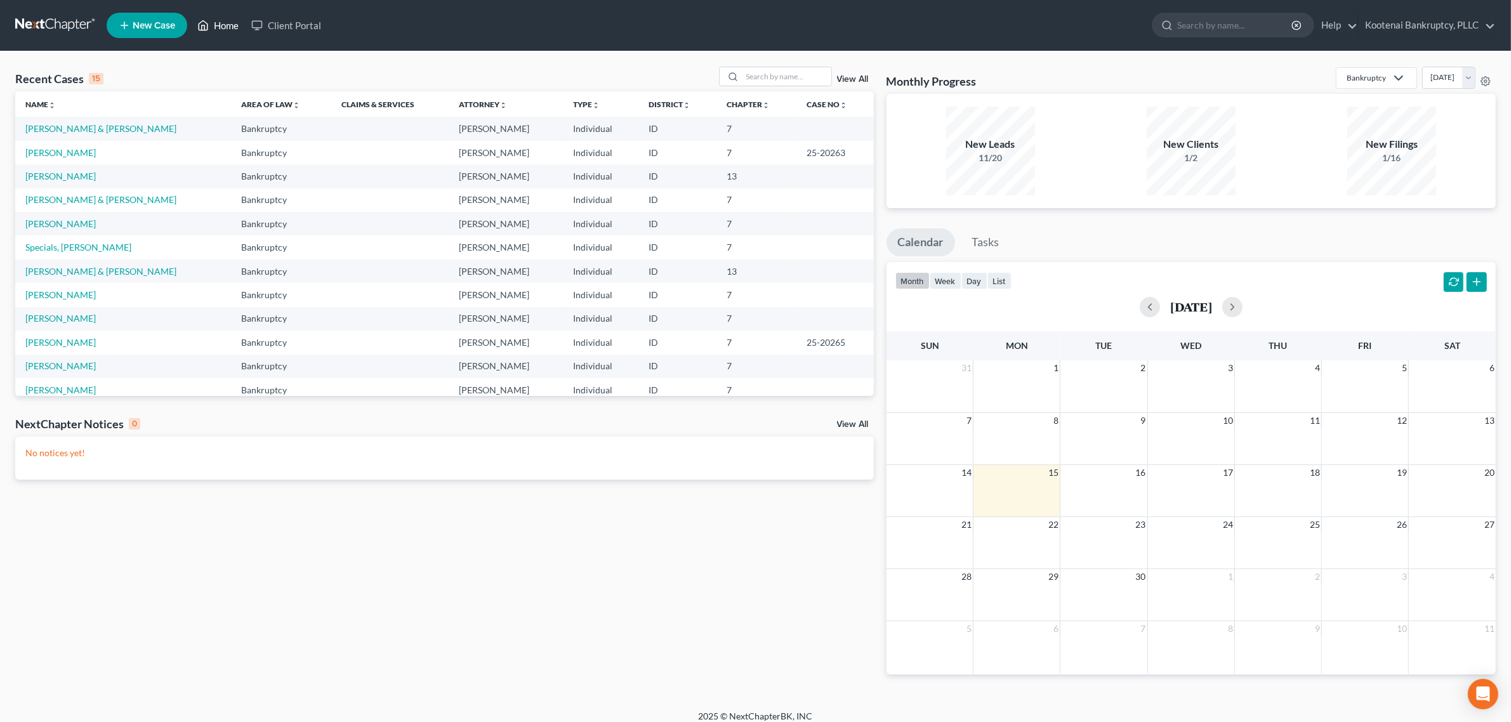
click at [233, 25] on link "Home" at bounding box center [218, 25] width 54 height 23
click at [751, 73] on input "search" at bounding box center [787, 76] width 89 height 18
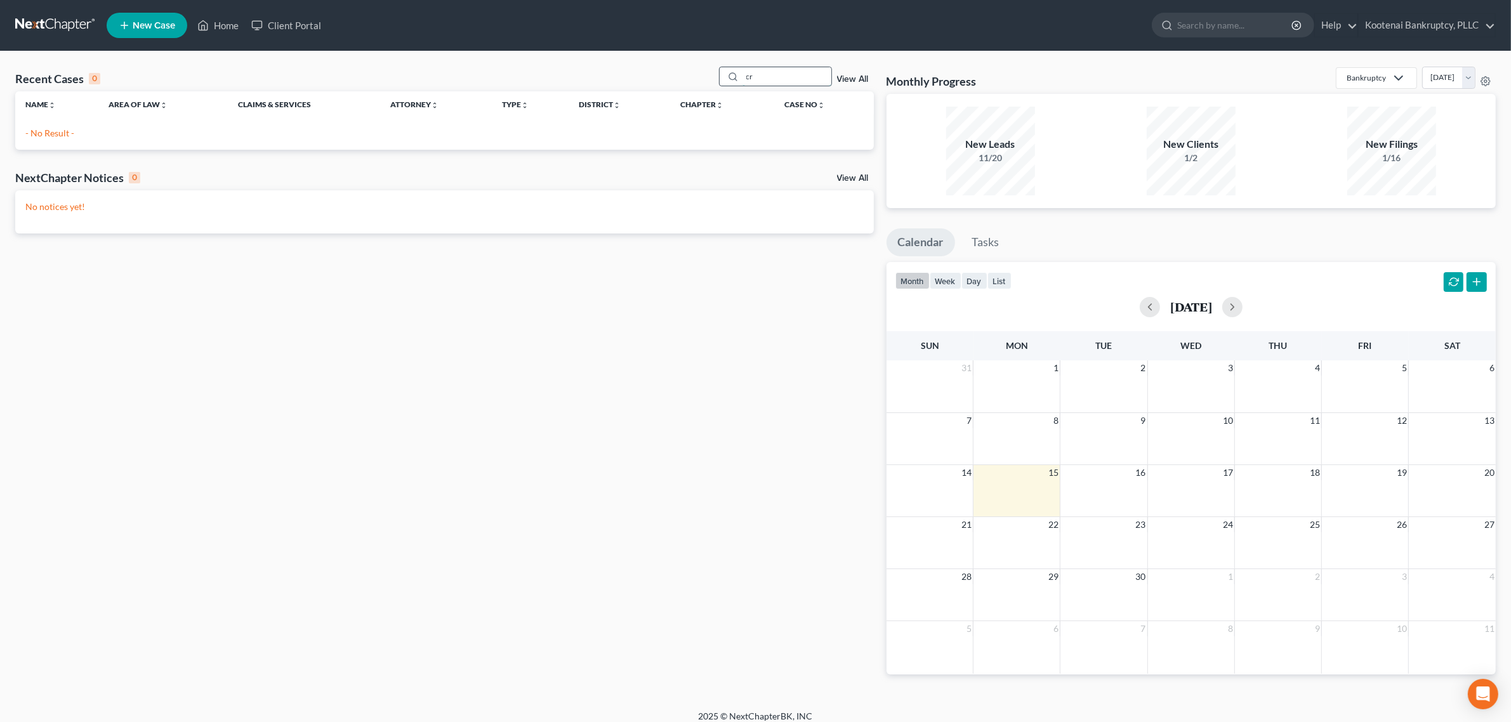
type input "c"
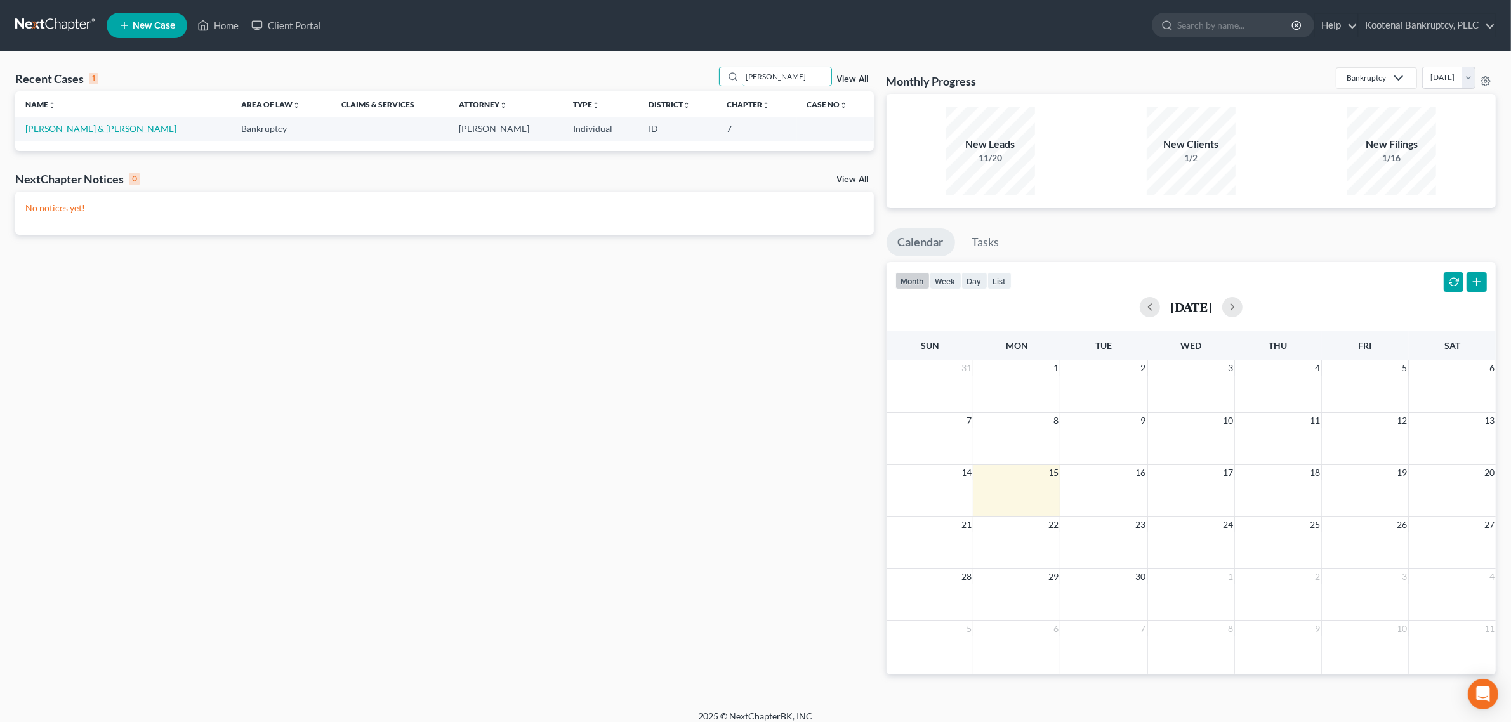
type input "[PERSON_NAME]"
click at [114, 128] on link "[PERSON_NAME] & [PERSON_NAME]" at bounding box center [100, 128] width 151 height 11
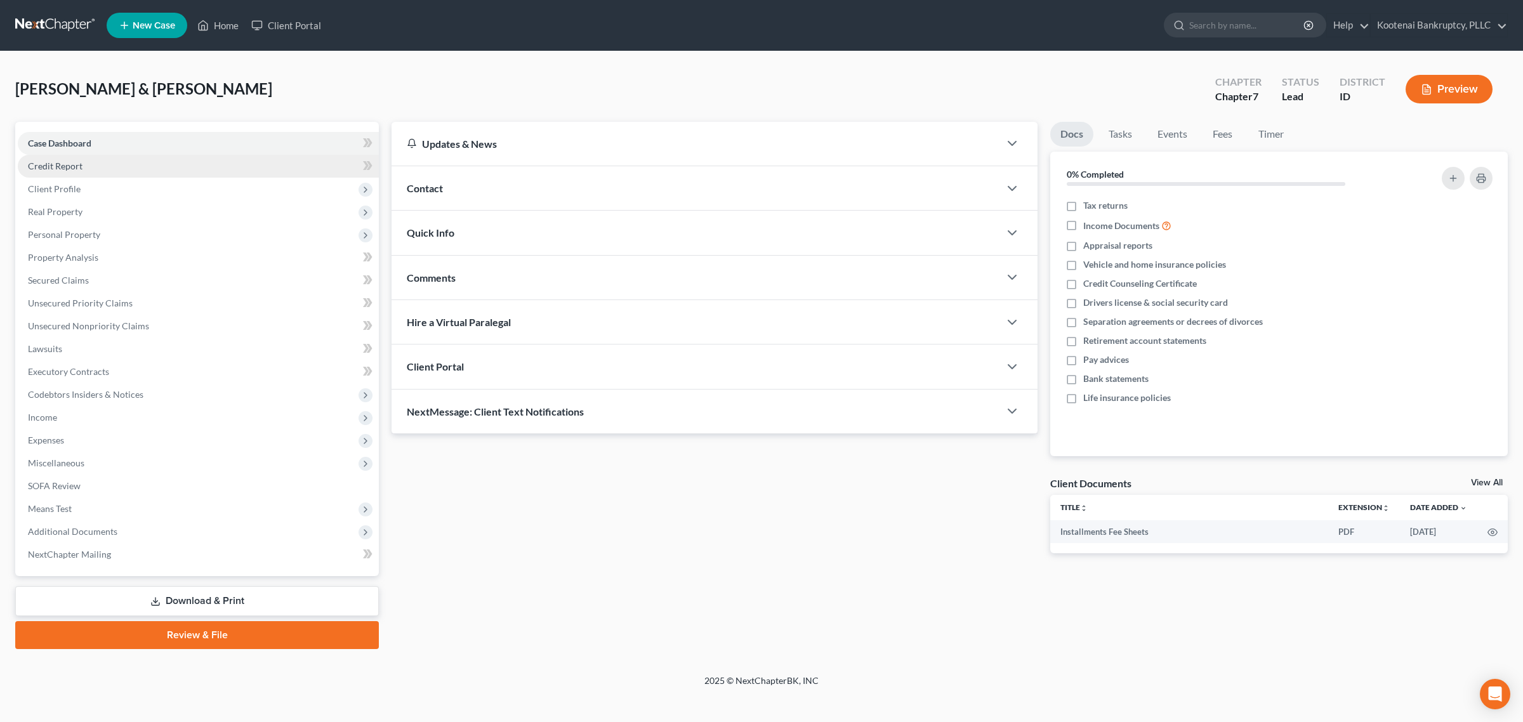
click at [113, 168] on link "Credit Report" at bounding box center [198, 166] width 361 height 23
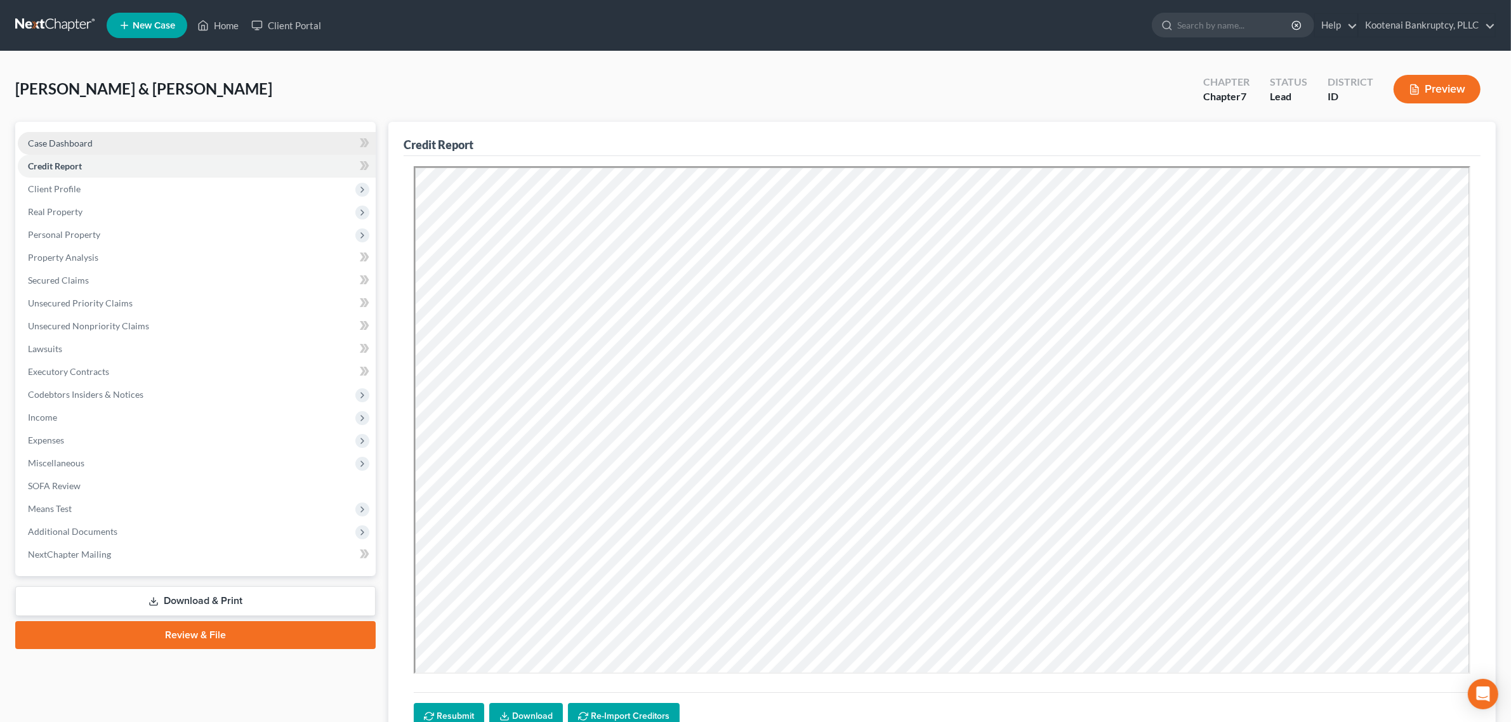
click at [105, 137] on link "Case Dashboard" at bounding box center [197, 143] width 358 height 23
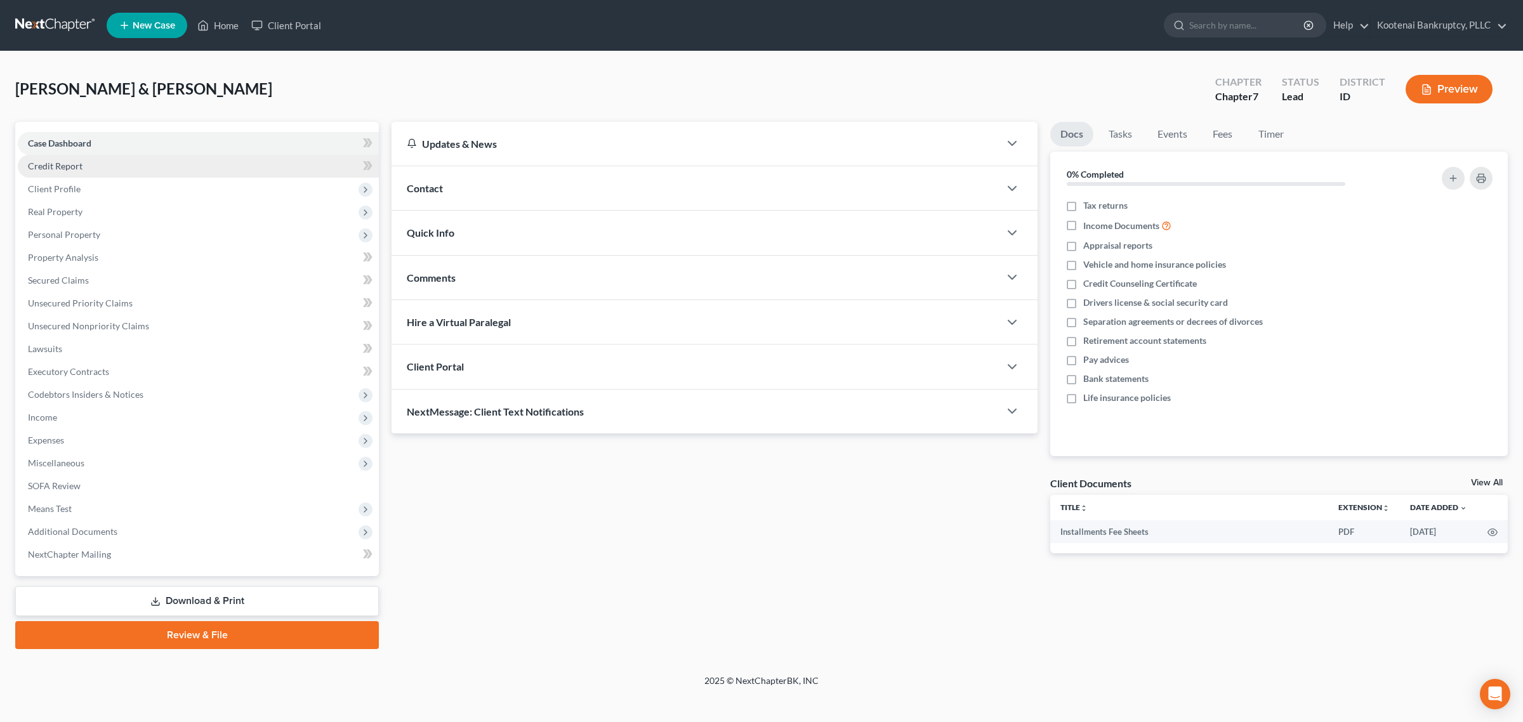
click at [96, 169] on link "Credit Report" at bounding box center [198, 166] width 361 height 23
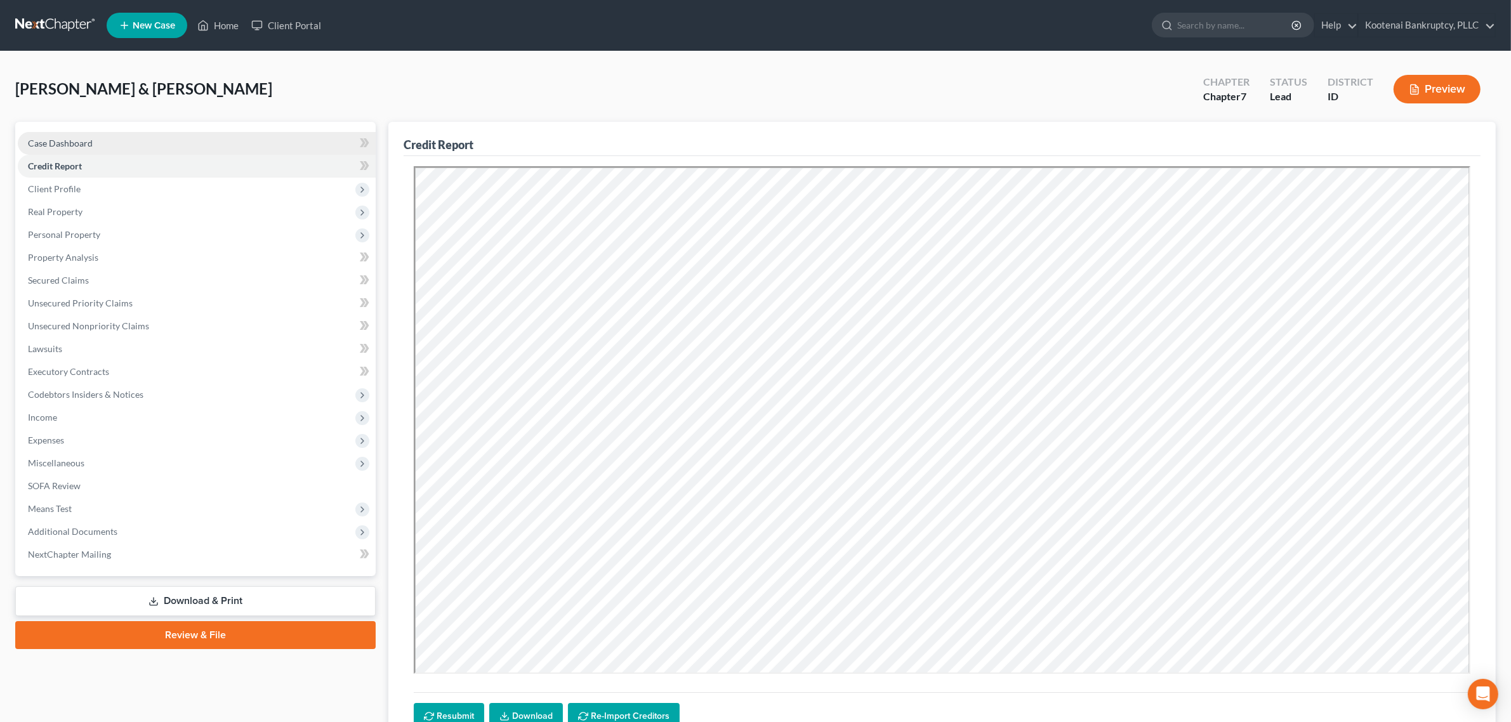
click at [70, 150] on link "Case Dashboard" at bounding box center [197, 143] width 358 height 23
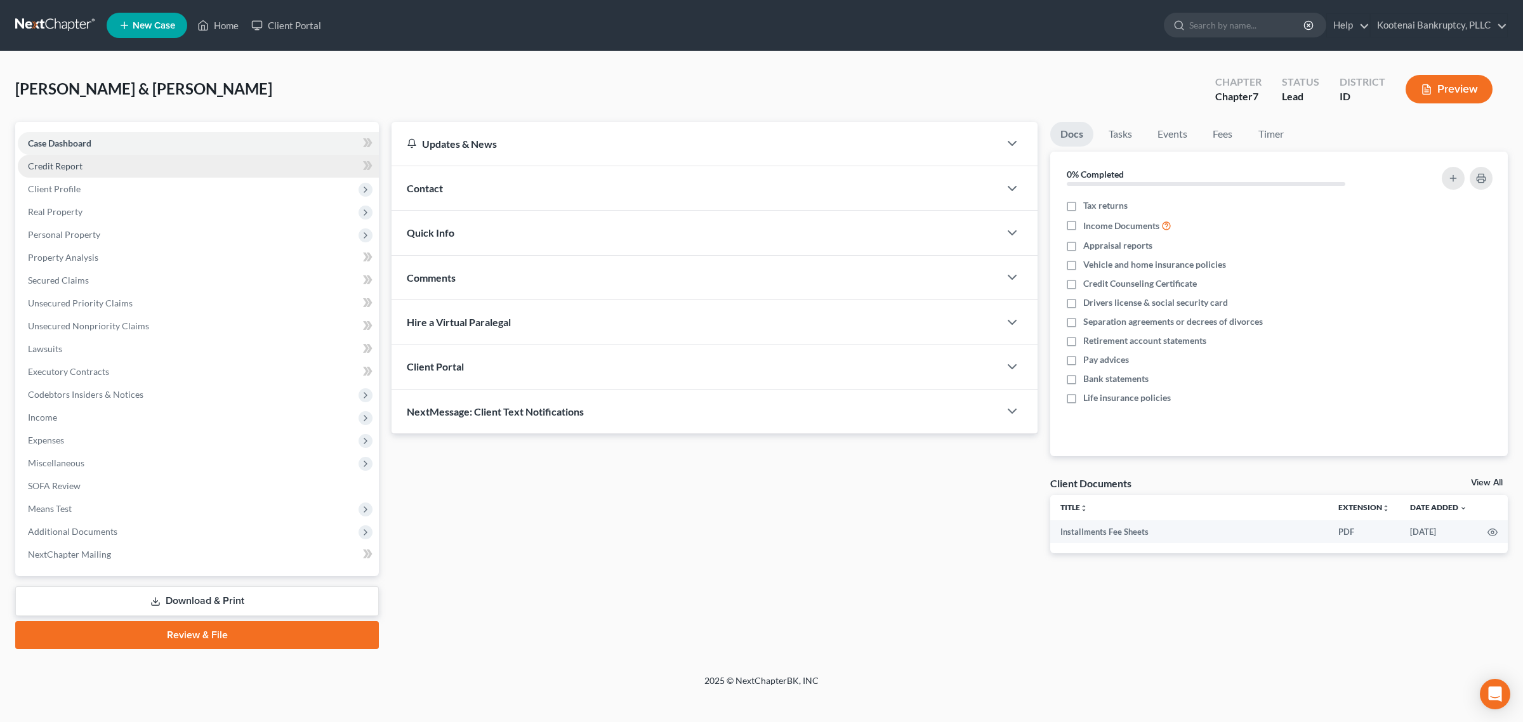
click at [108, 157] on link "Credit Report" at bounding box center [198, 166] width 361 height 23
